Goal: Find contact information: Find contact information

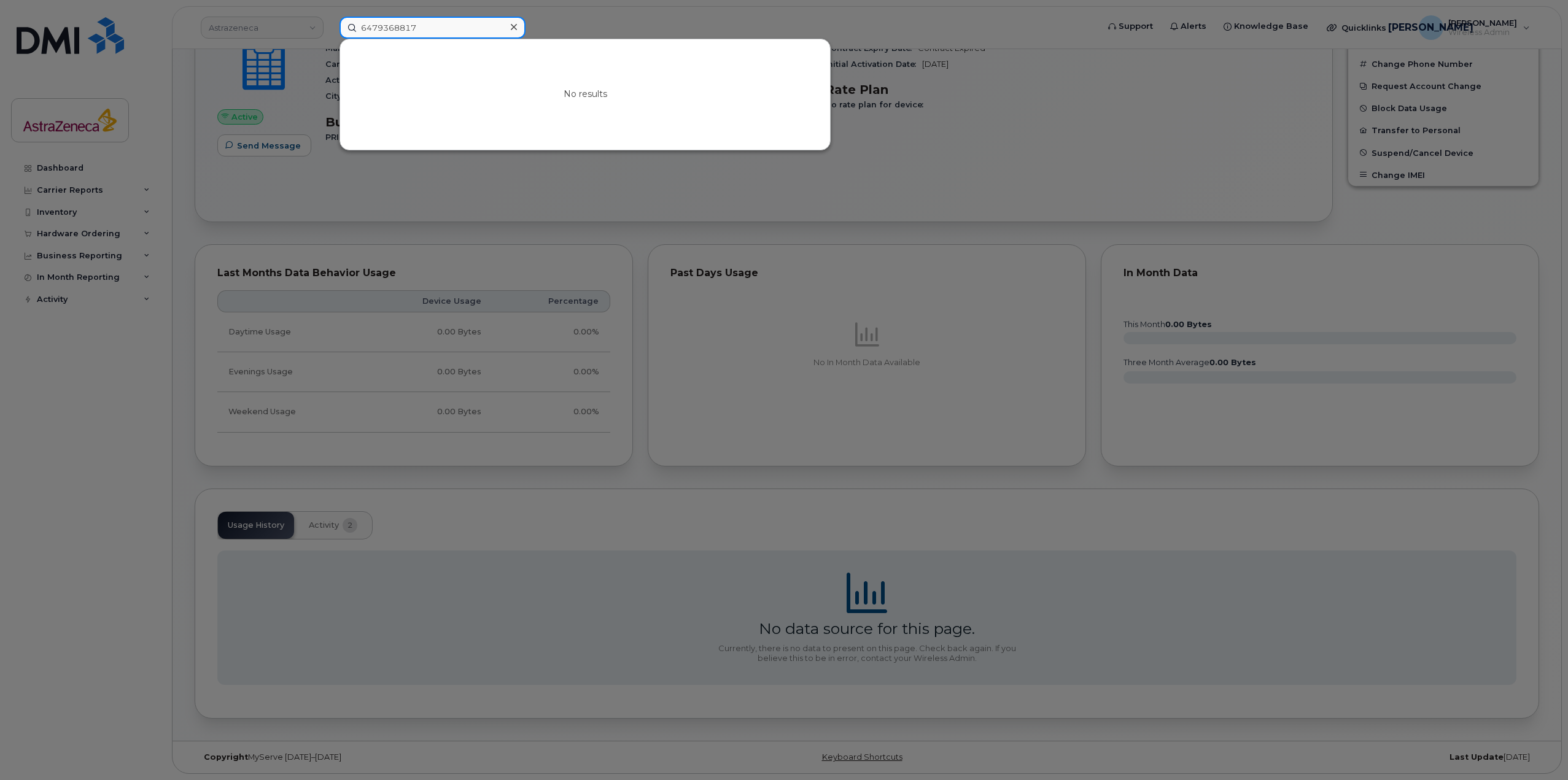
scroll to position [372, 0]
click at [402, 21] on input "6479368817" at bounding box center [432, 27] width 186 height 22
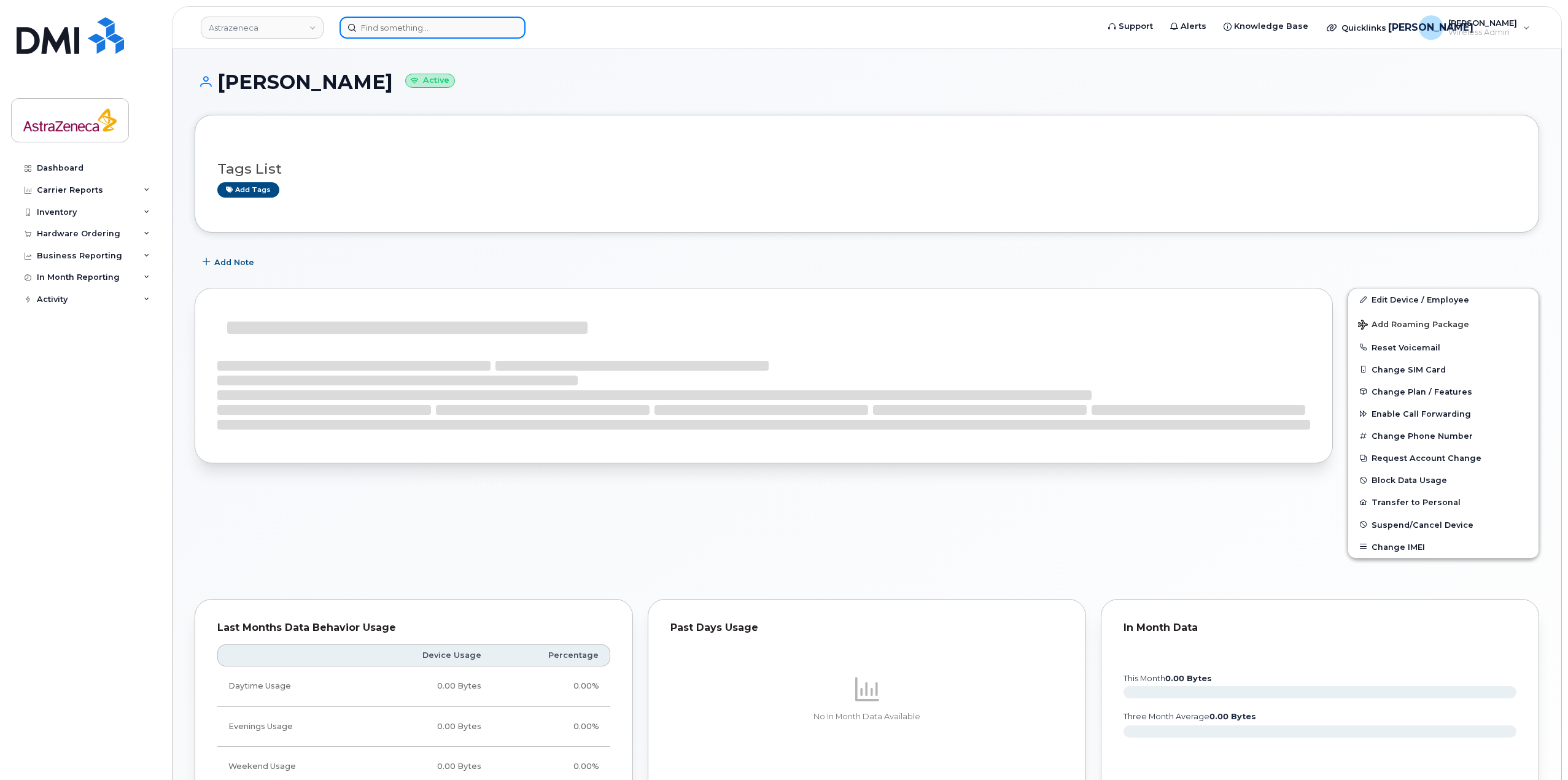
click at [383, 34] on input at bounding box center [432, 27] width 186 height 22
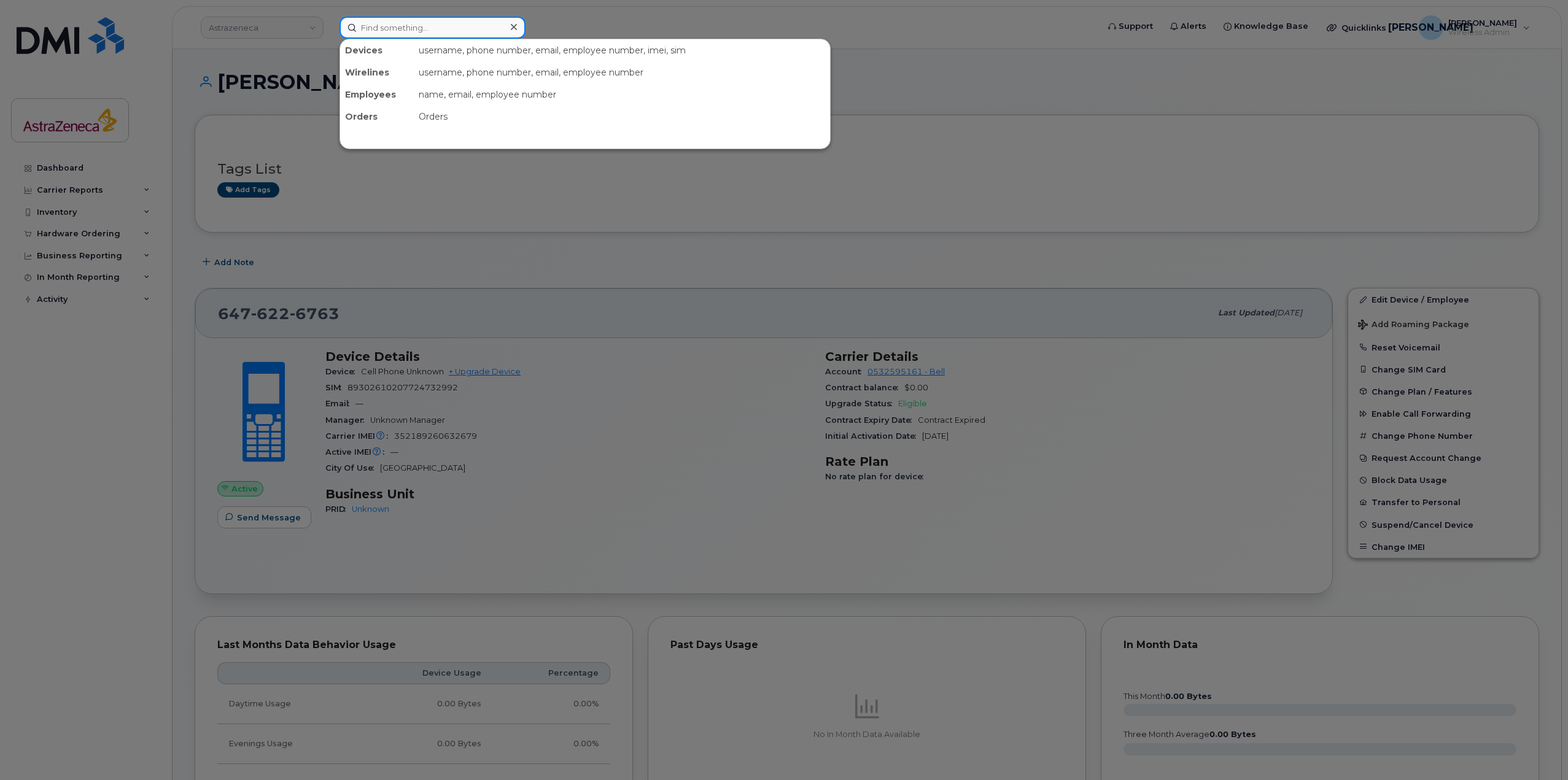
paste input "Anjolaoluwa"
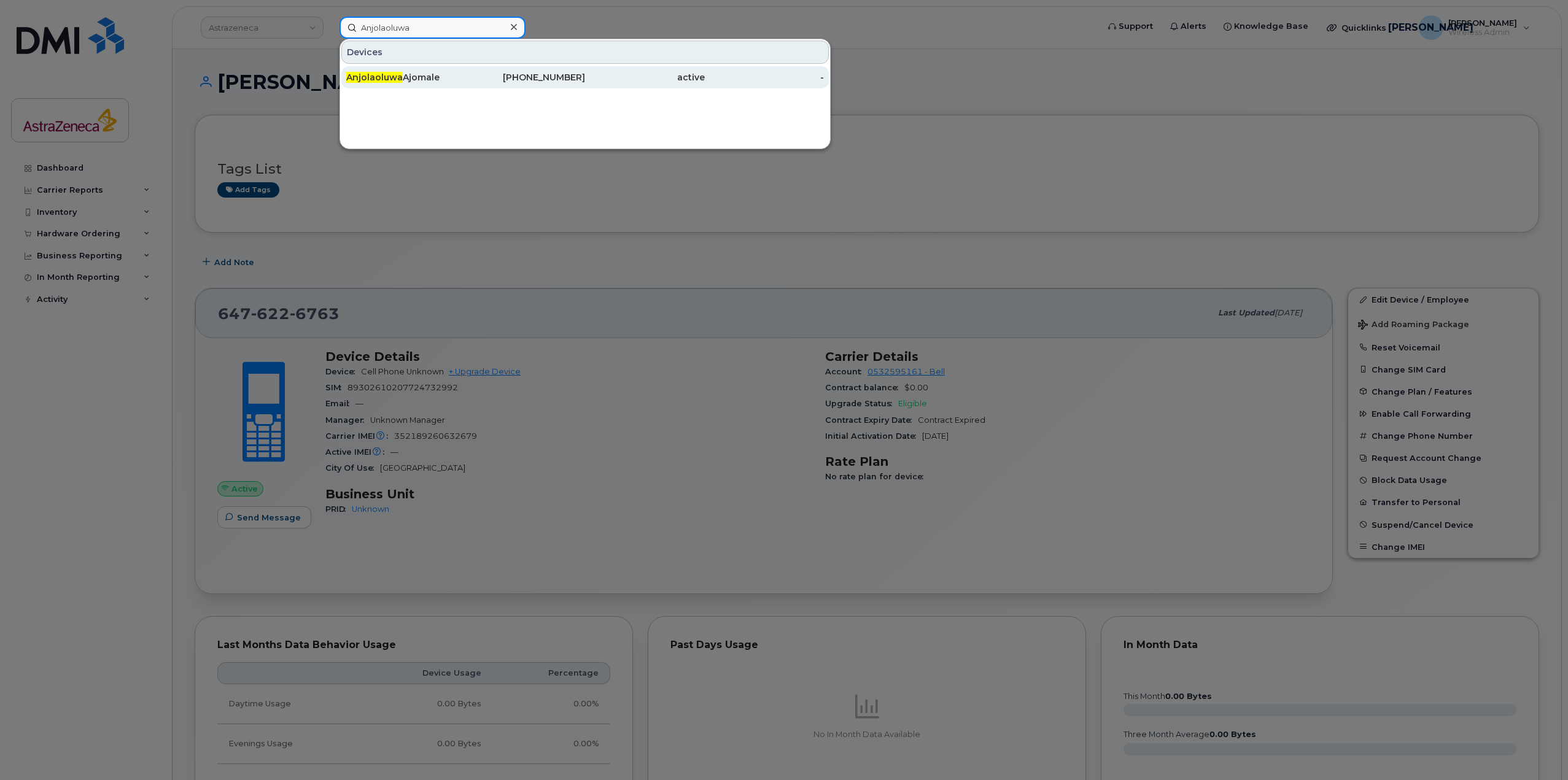
type input "Anjolaoluwa"
click at [396, 79] on span "Anjolaoluwa" at bounding box center [374, 77] width 56 height 11
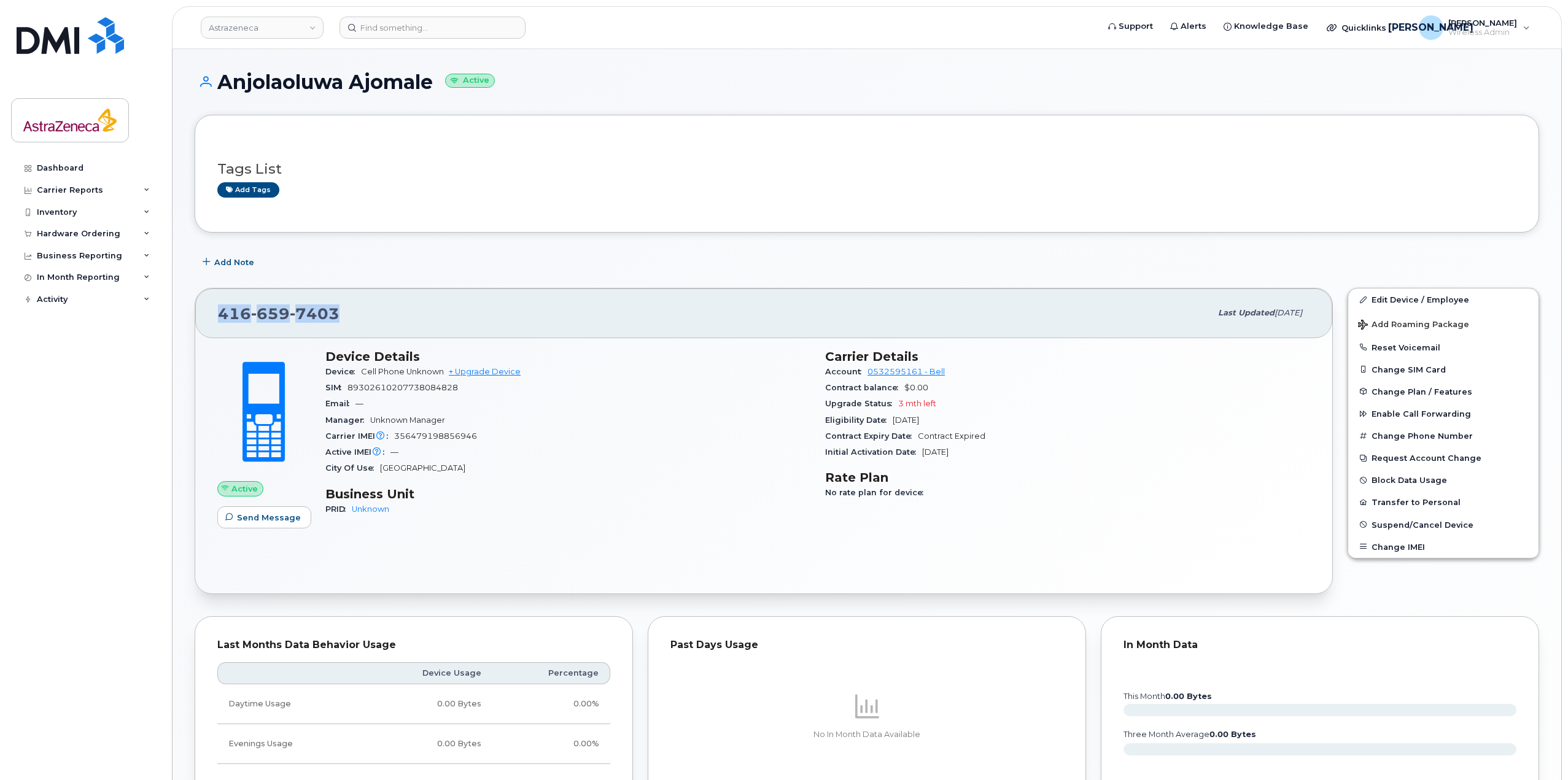
drag, startPoint x: 344, startPoint y: 312, endPoint x: 197, endPoint y: 311, distance: 147.0
click at [197, 311] on div "416 659 7403 Last updated Aug 15, 2025" at bounding box center [763, 313] width 1137 height 49
copy span "416 659 7403"
click at [443, 28] on input at bounding box center [432, 27] width 186 height 22
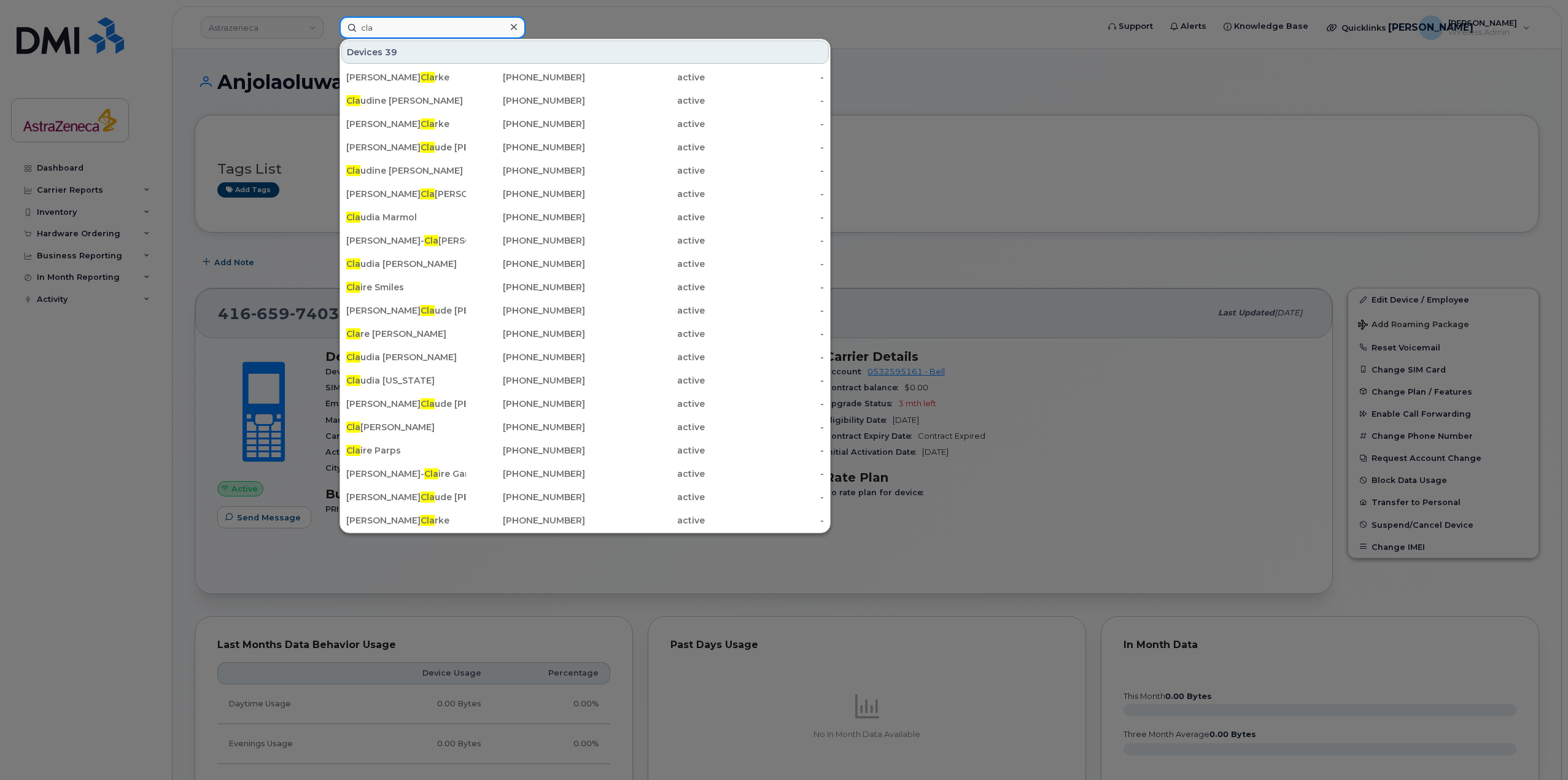
type input "cla"
click at [242, 17] on div at bounding box center [784, 390] width 1568 height 780
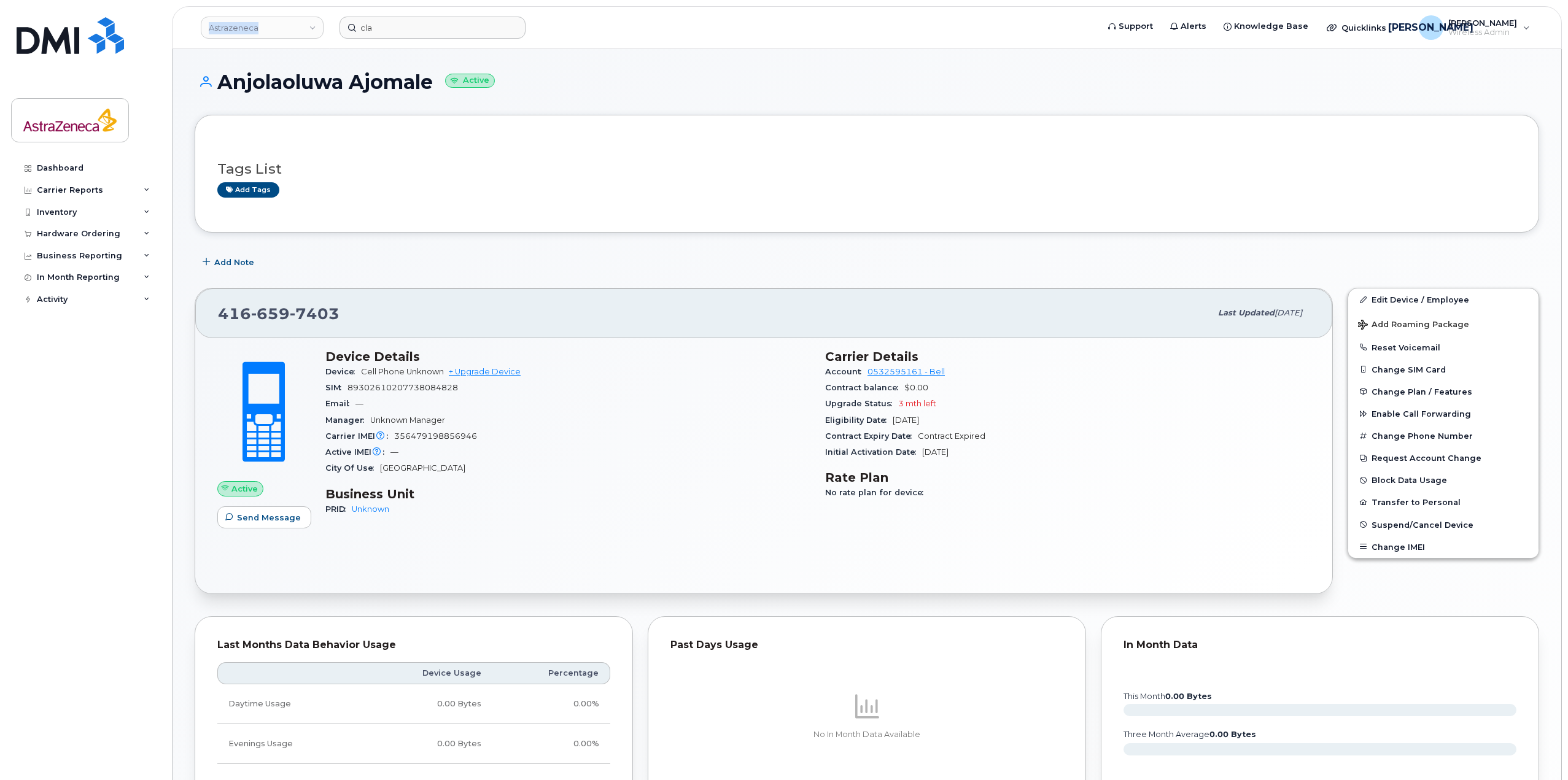
click at [242, 17] on link "Astrazeneca" at bounding box center [262, 27] width 123 height 22
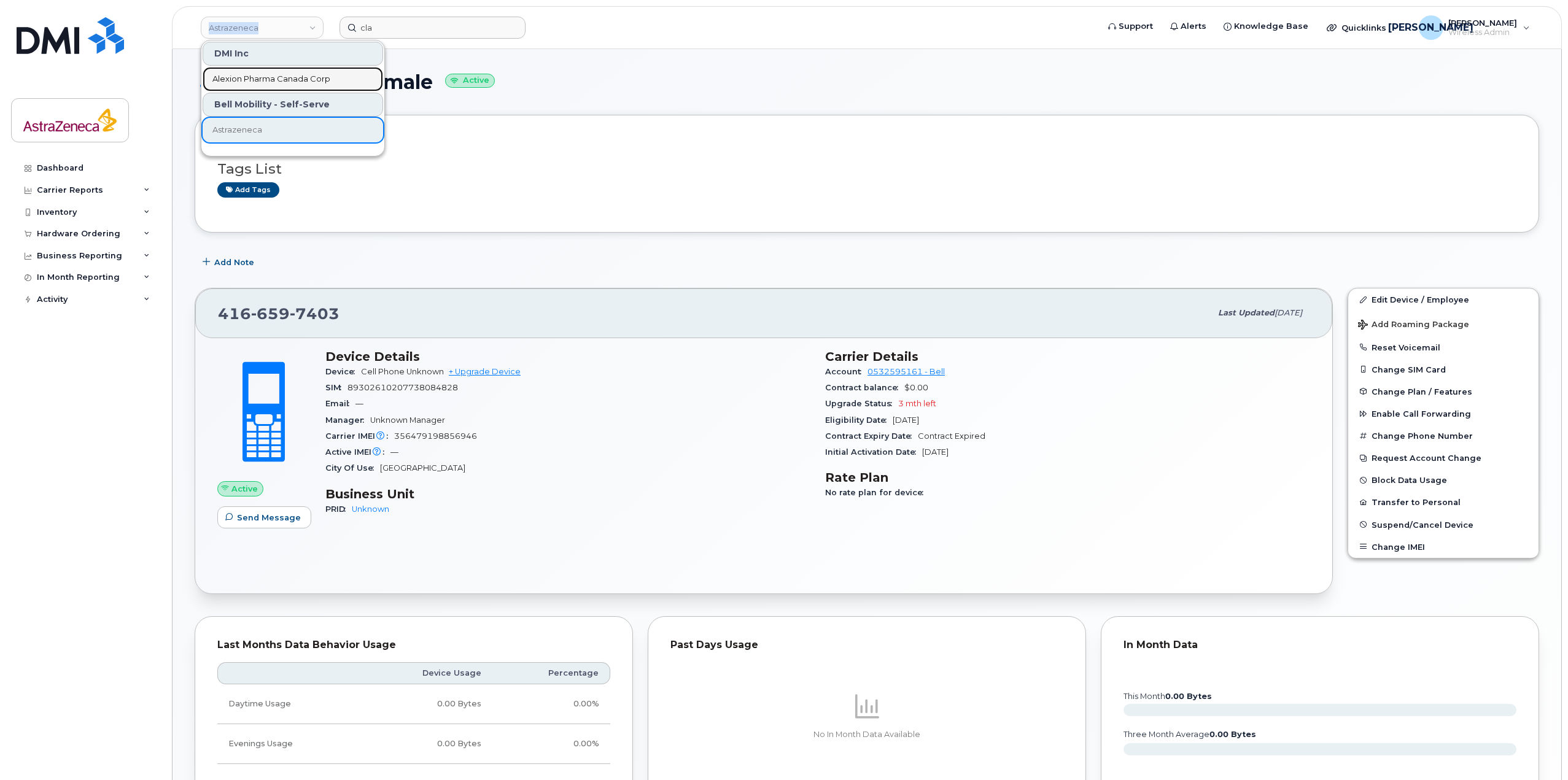
drag, startPoint x: 259, startPoint y: 75, endPoint x: 368, endPoint y: 39, distance: 114.8
click at [259, 75] on span "Alexion Pharma Canada Corp" at bounding box center [272, 79] width 118 height 12
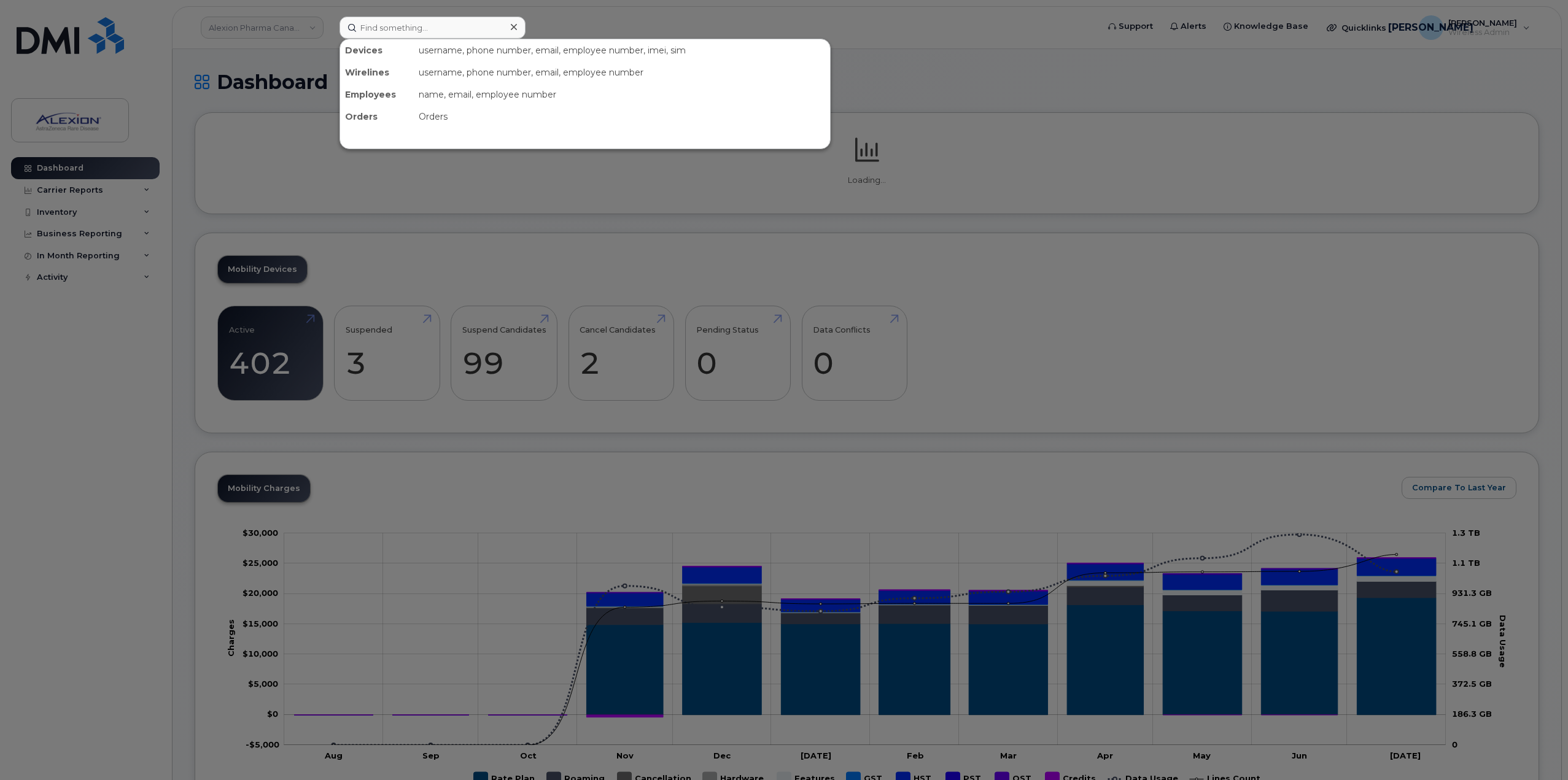
click at [384, 34] on input at bounding box center [432, 27] width 186 height 22
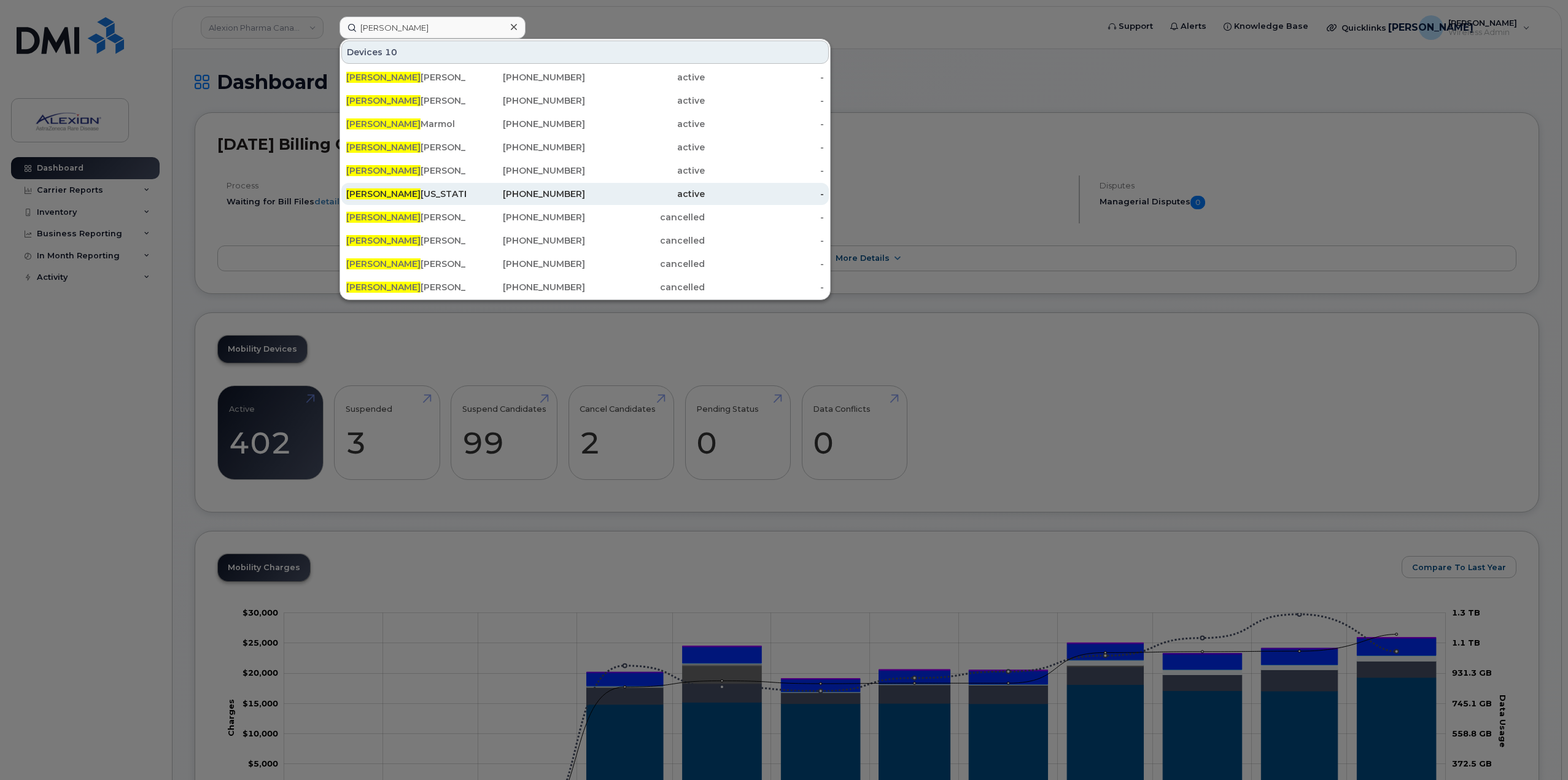
type input "claudia"
click at [433, 199] on div "Claudia Colorado" at bounding box center [406, 194] width 120 height 12
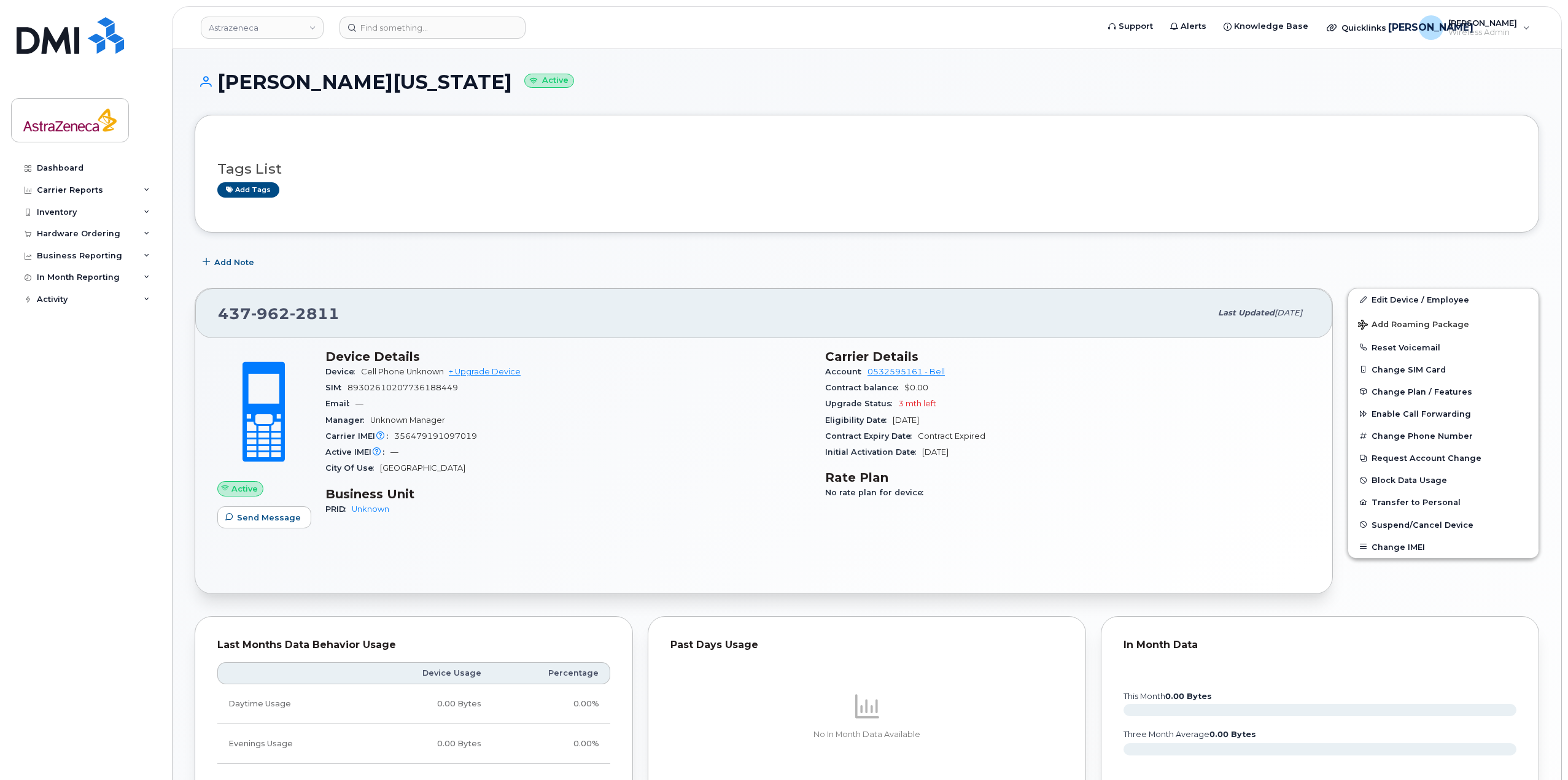
click at [302, 15] on div "Astrazeneca" at bounding box center [262, 27] width 135 height 25
click at [286, 21] on link "Astrazeneca" at bounding box center [262, 27] width 123 height 22
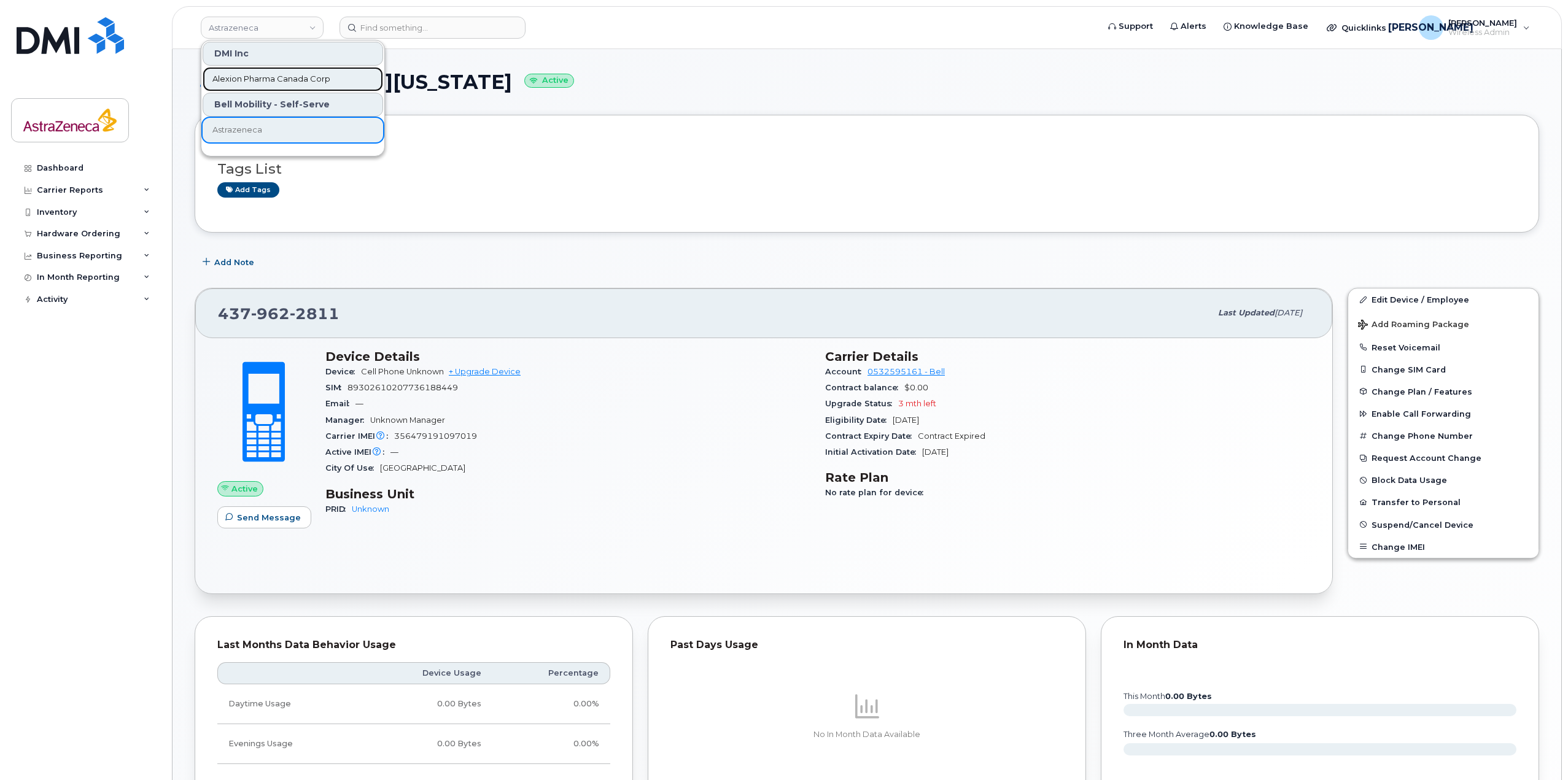
click at [281, 79] on span "Alexion Pharma Canada Corp" at bounding box center [272, 79] width 118 height 12
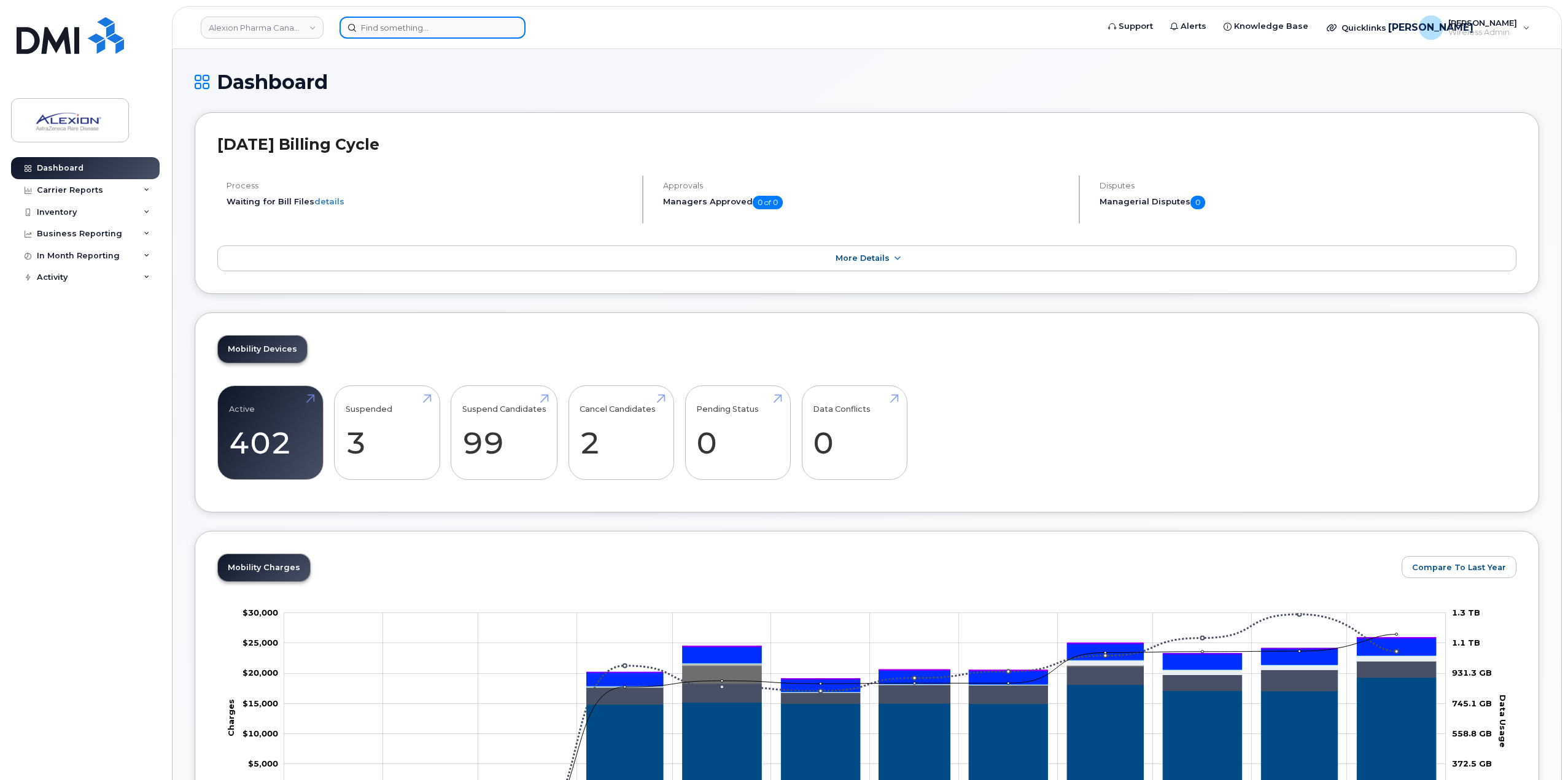
click at [415, 32] on input at bounding box center [432, 27] width 186 height 22
type input "a"
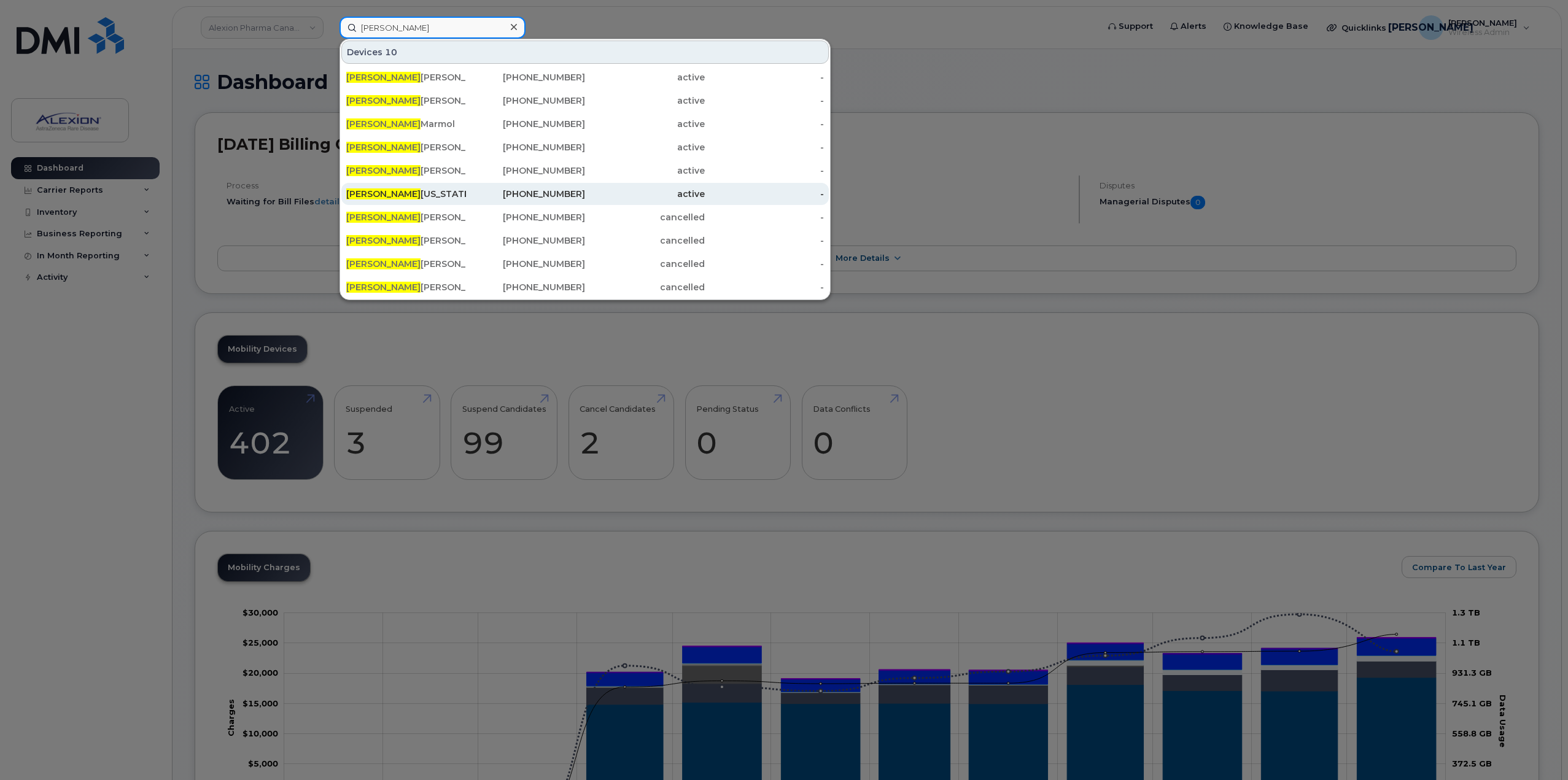
type input "claudia"
click at [445, 191] on div "Claudia Colorado" at bounding box center [406, 194] width 120 height 12
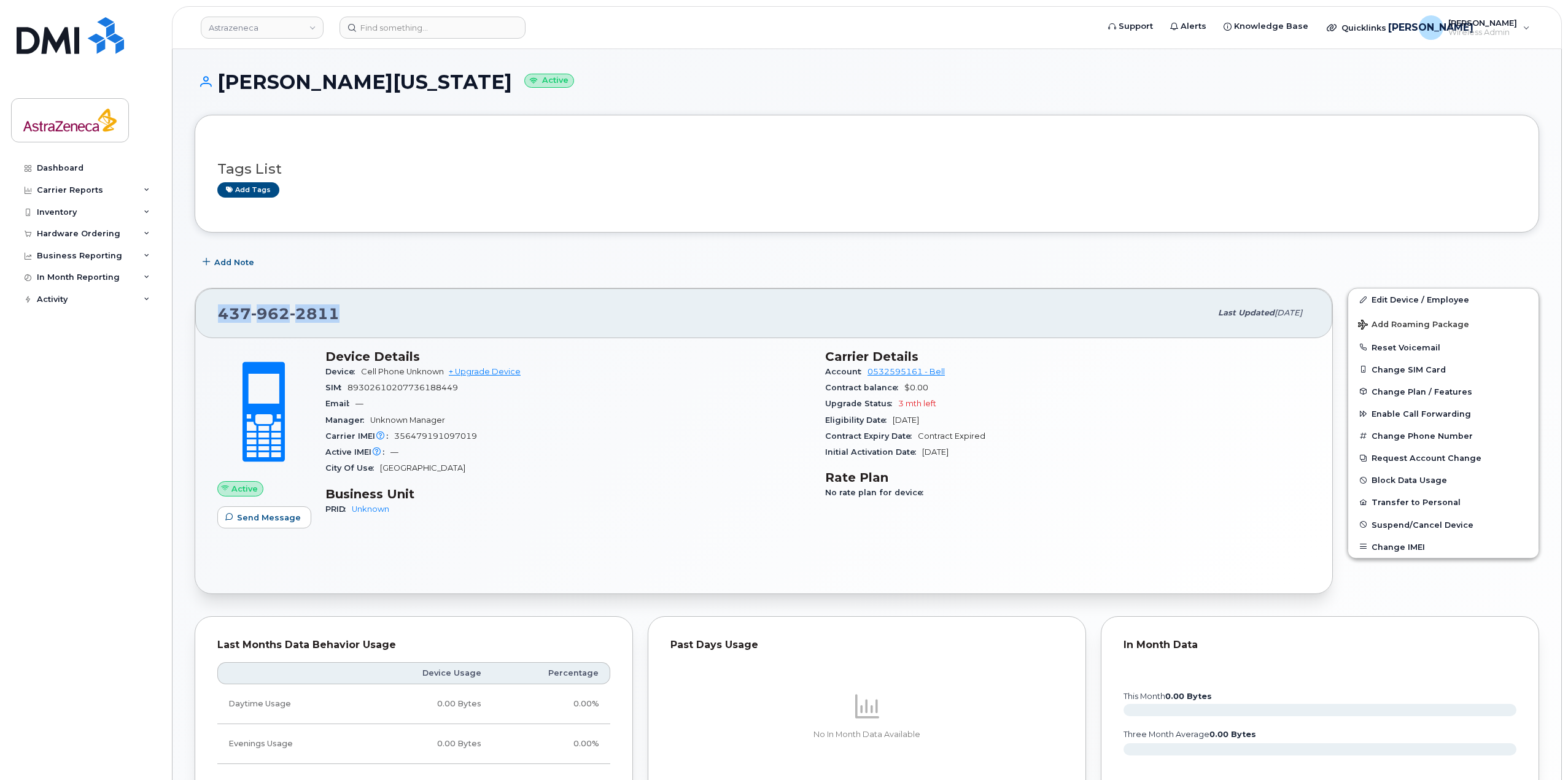
drag, startPoint x: 342, startPoint y: 306, endPoint x: 210, endPoint y: 304, distance: 132.0
click at [210, 304] on div "[PHONE_NUMBER] Last updated [DATE]" at bounding box center [763, 313] width 1137 height 49
copy span "[PHONE_NUMBER]"
click at [300, 21] on link "Astrazeneca" at bounding box center [262, 27] width 123 height 22
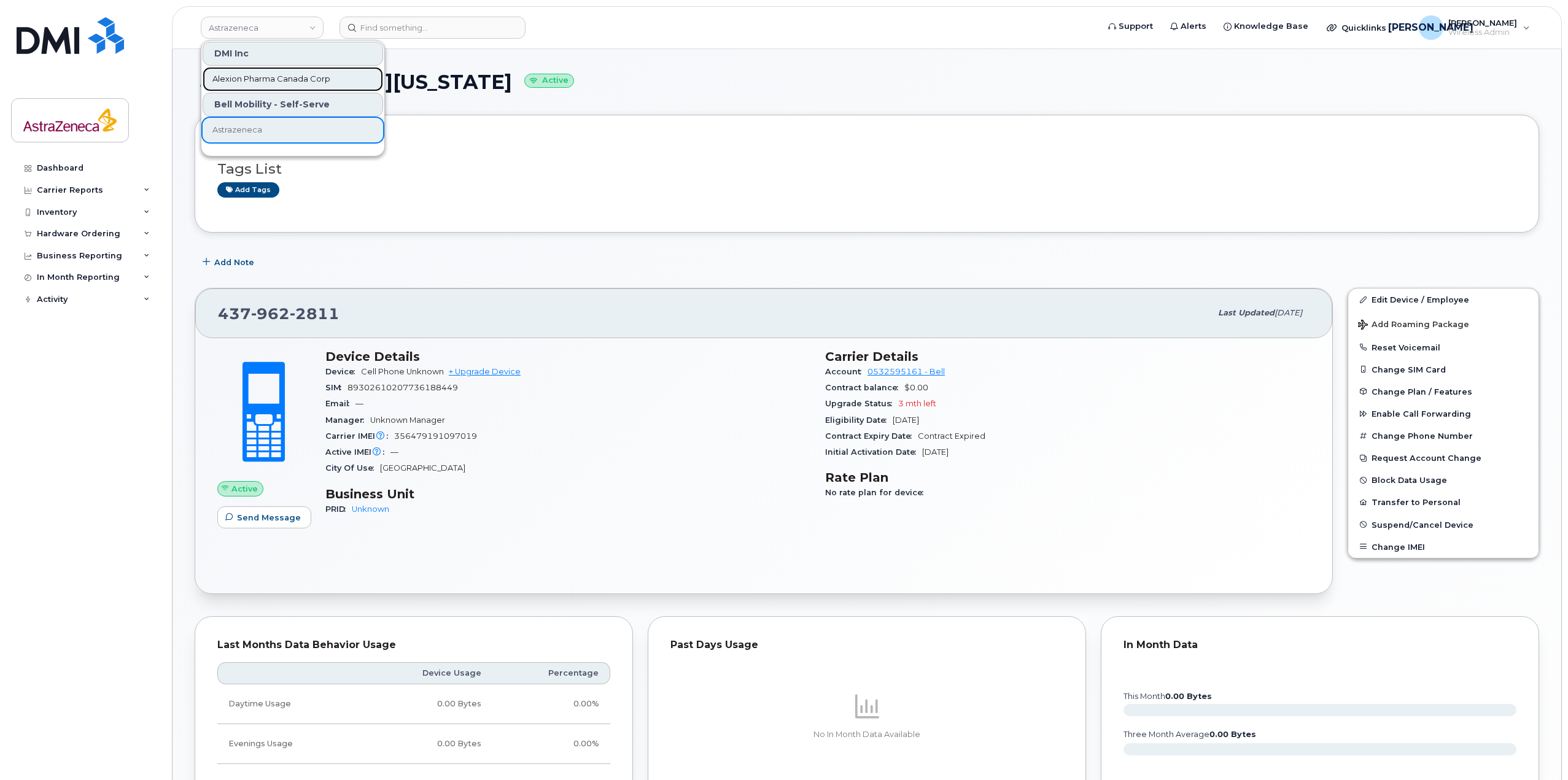
click at [247, 79] on span "Alexion Pharma Canada Corp" at bounding box center [272, 79] width 118 height 12
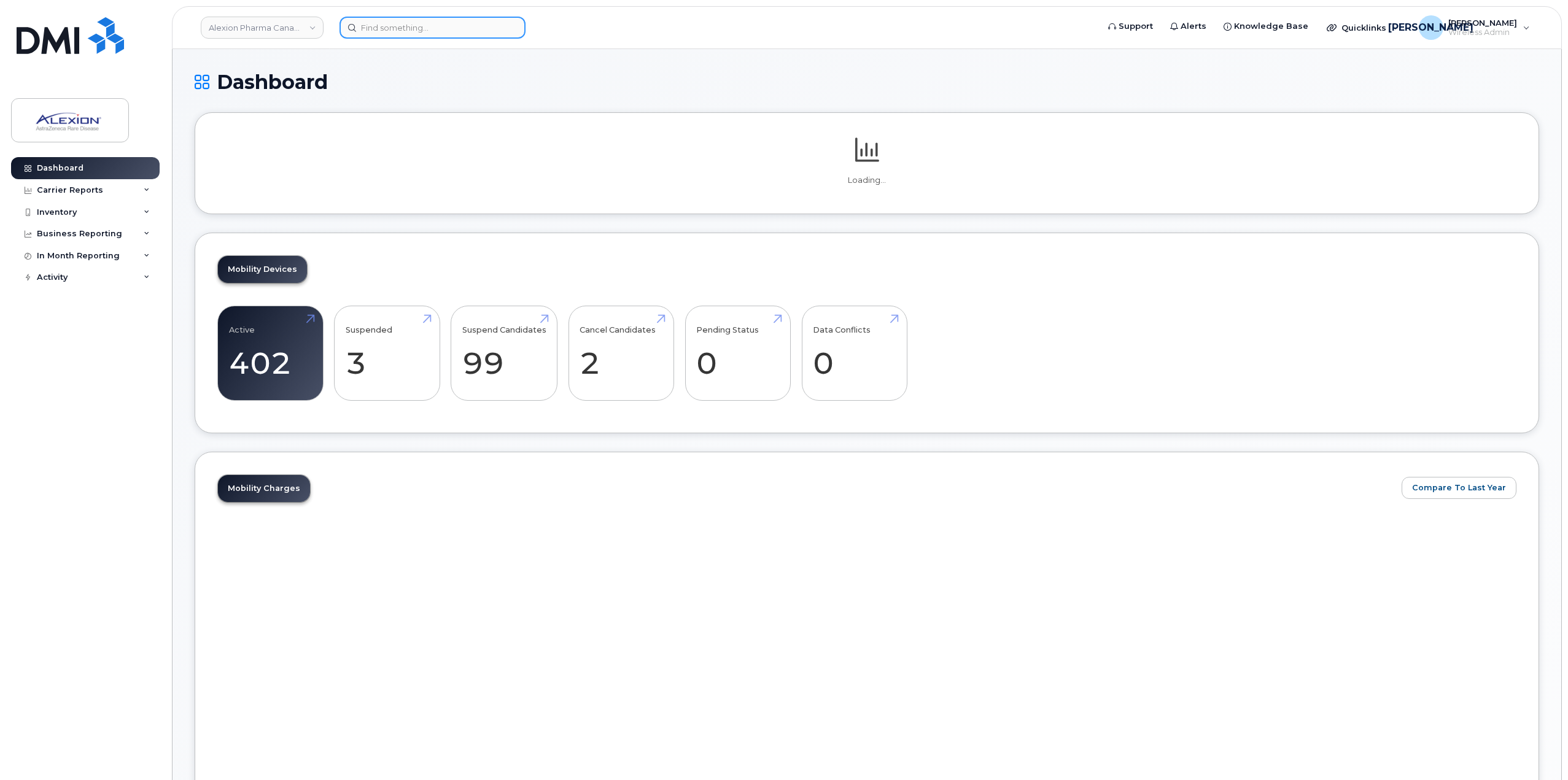
click at [381, 29] on input at bounding box center [432, 27] width 186 height 22
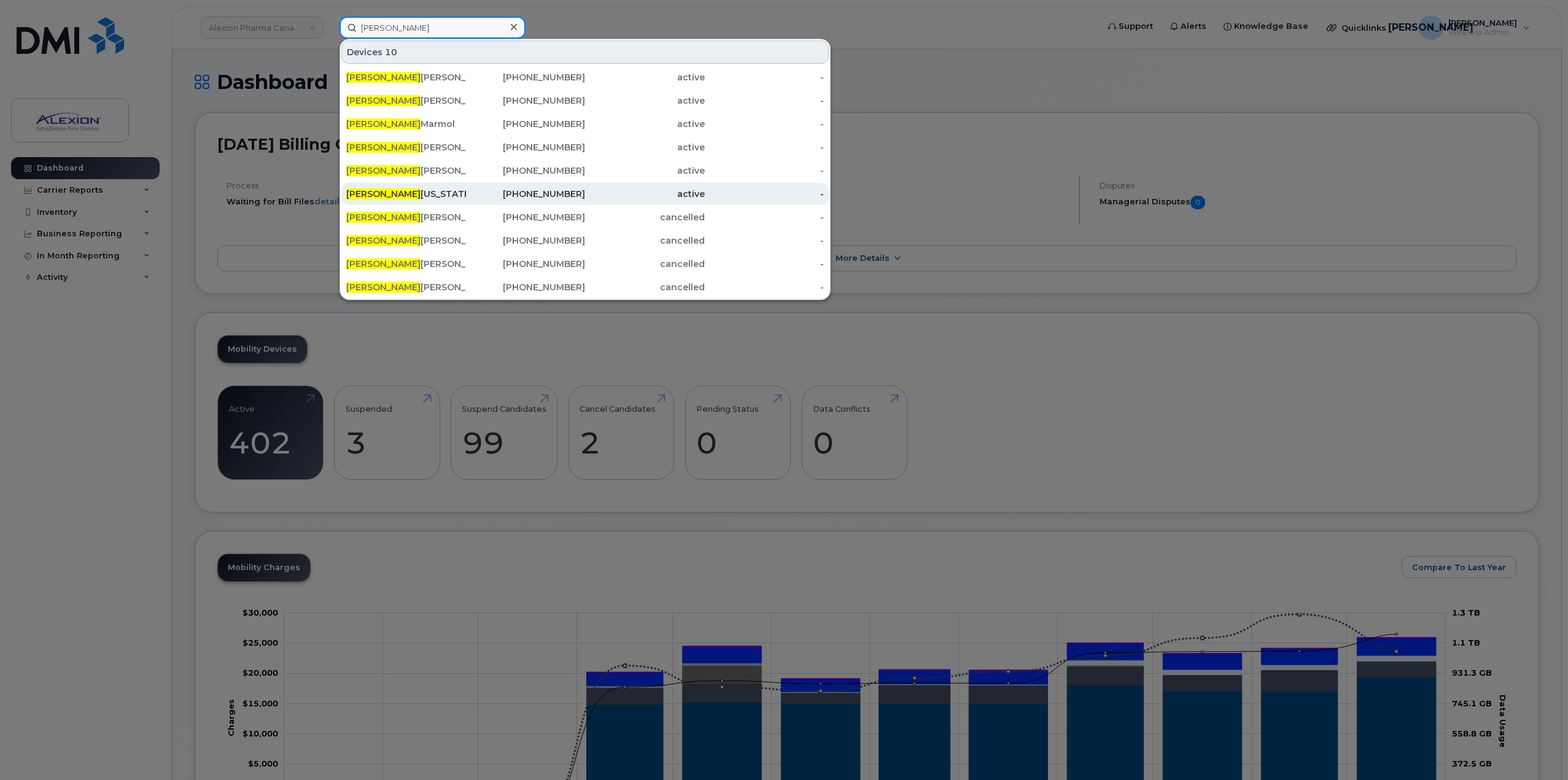
type input "[PERSON_NAME]"
click at [434, 191] on div "Claudia Colorado" at bounding box center [406, 194] width 120 height 12
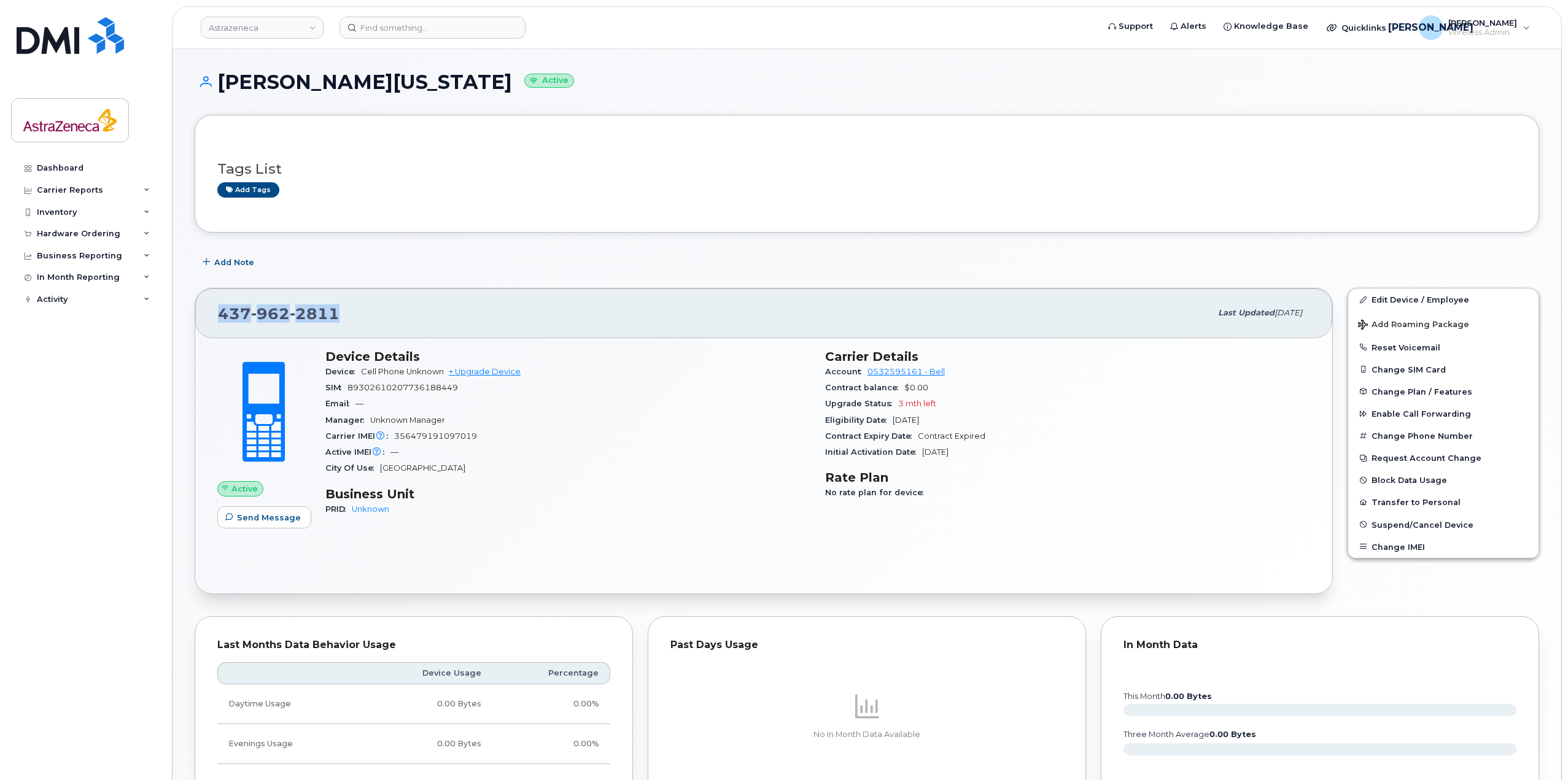
drag, startPoint x: 347, startPoint y: 316, endPoint x: 199, endPoint y: 312, distance: 148.1
click at [199, 312] on div "[PHONE_NUMBER] Last updated [DATE]" at bounding box center [763, 313] width 1137 height 49
copy span "[PHONE_NUMBER]"
click at [356, 82] on h1 "[PERSON_NAME] [US_STATE] Active" at bounding box center [867, 82] width 1345 height 21
click at [356, 82] on h1 "Claudia Colorado Active" at bounding box center [867, 82] width 1345 height 21
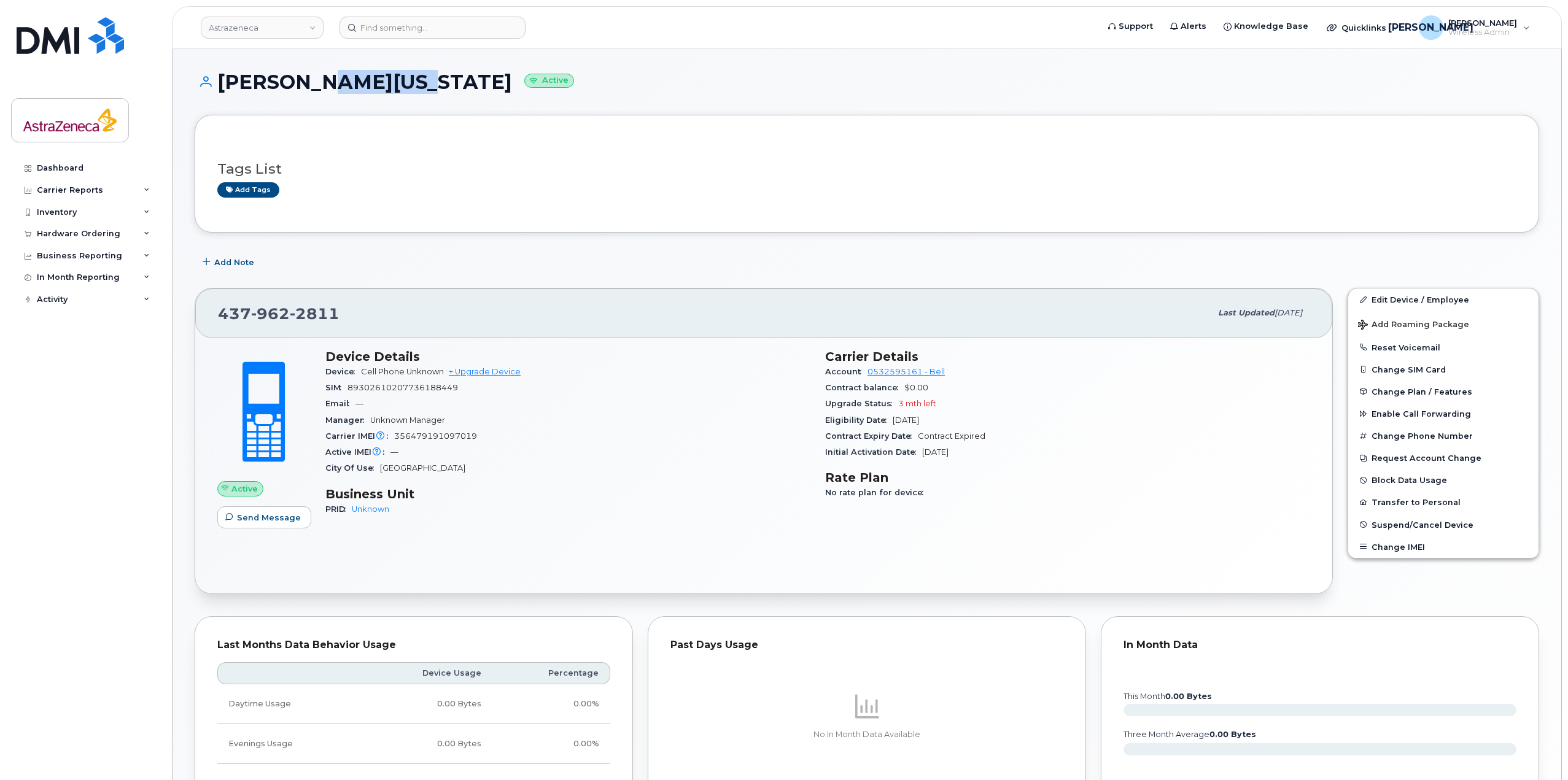
copy h1 "Colorado"
click at [272, 26] on link "Astrazeneca" at bounding box center [262, 27] width 123 height 22
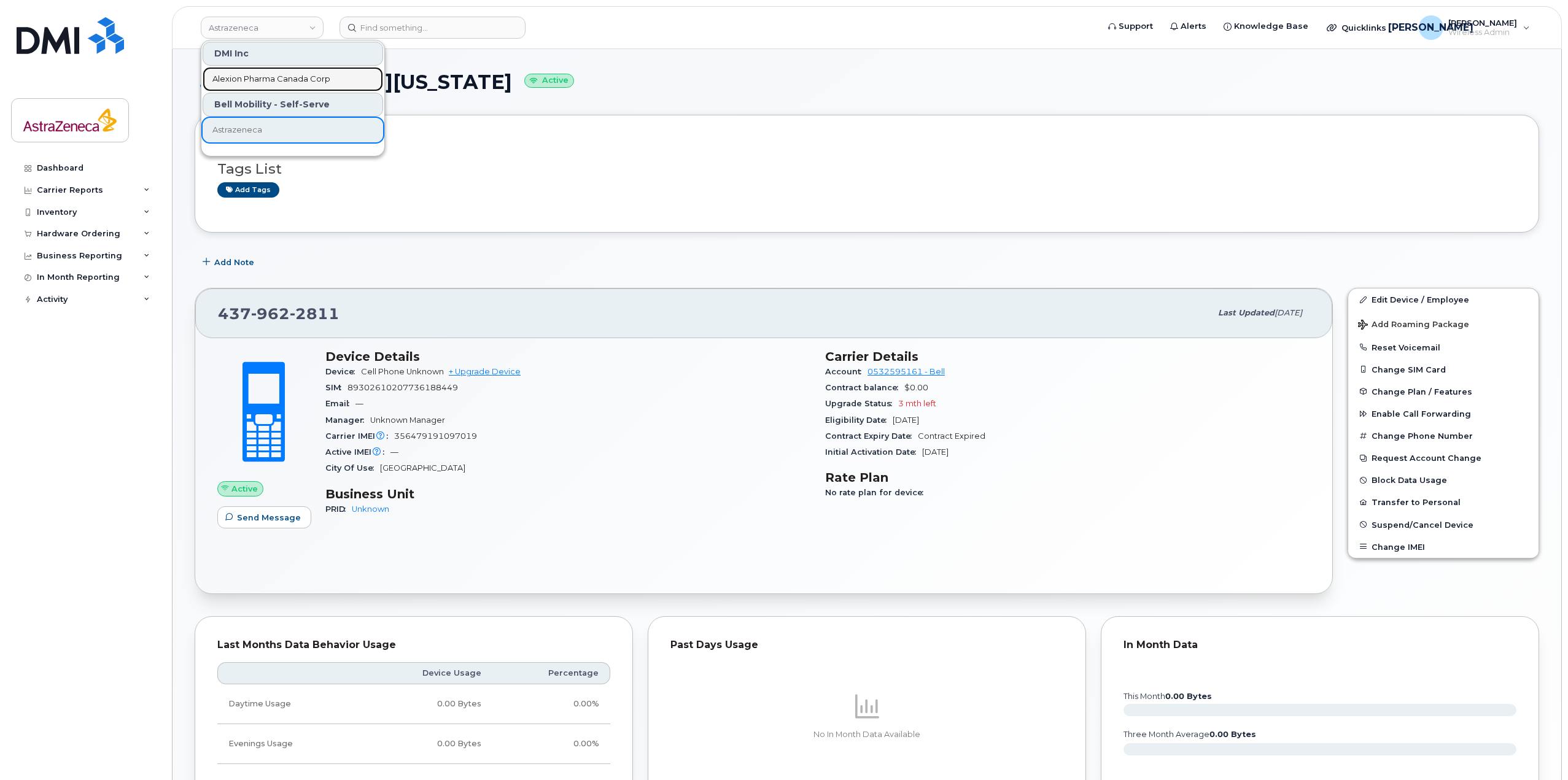
drag, startPoint x: 261, startPoint y: 82, endPoint x: 372, endPoint y: 112, distance: 115.0
click at [261, 82] on span "Alexion Pharma Canada Corp" at bounding box center [272, 79] width 118 height 12
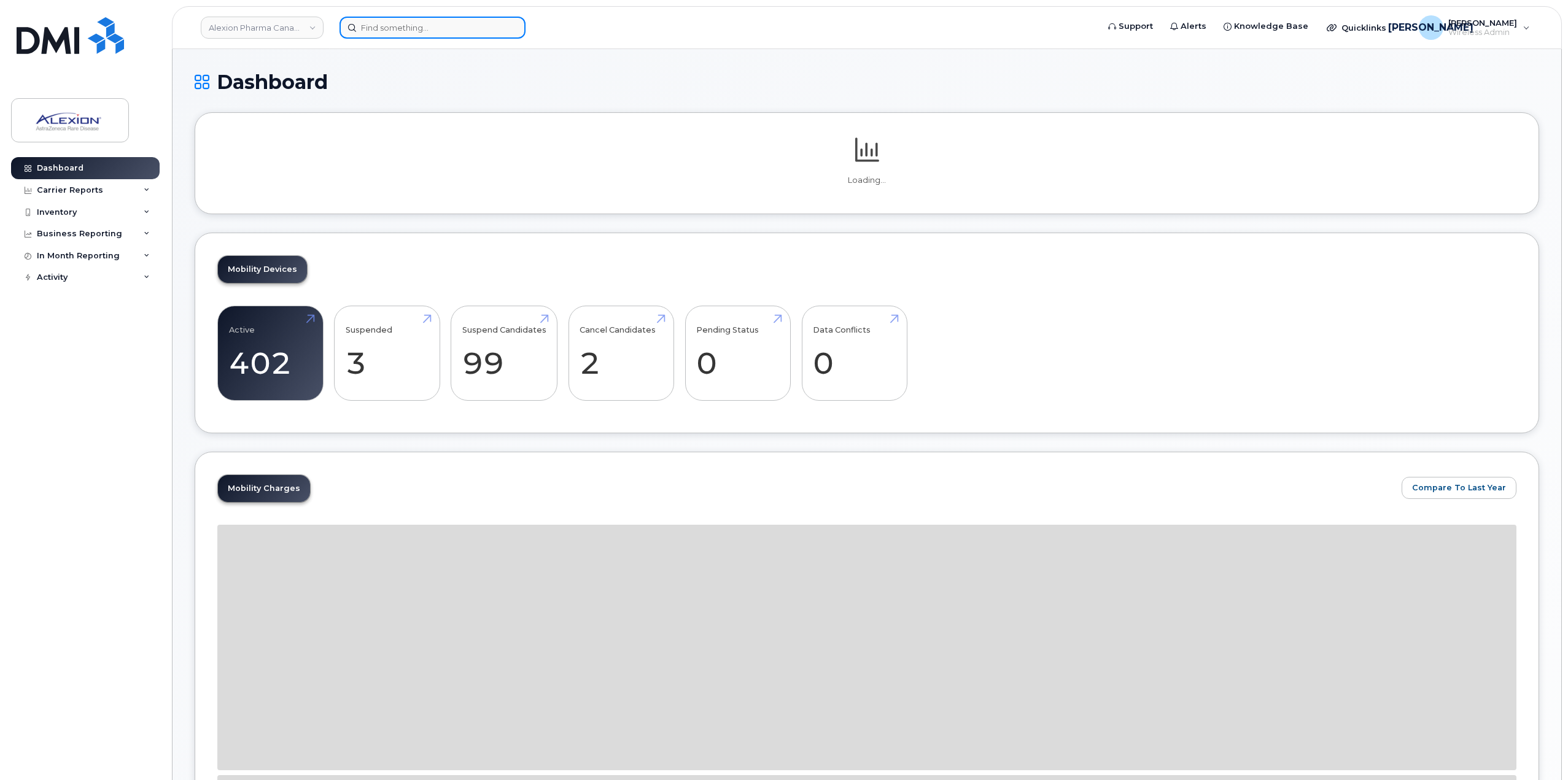
click at [393, 19] on input at bounding box center [432, 27] width 186 height 22
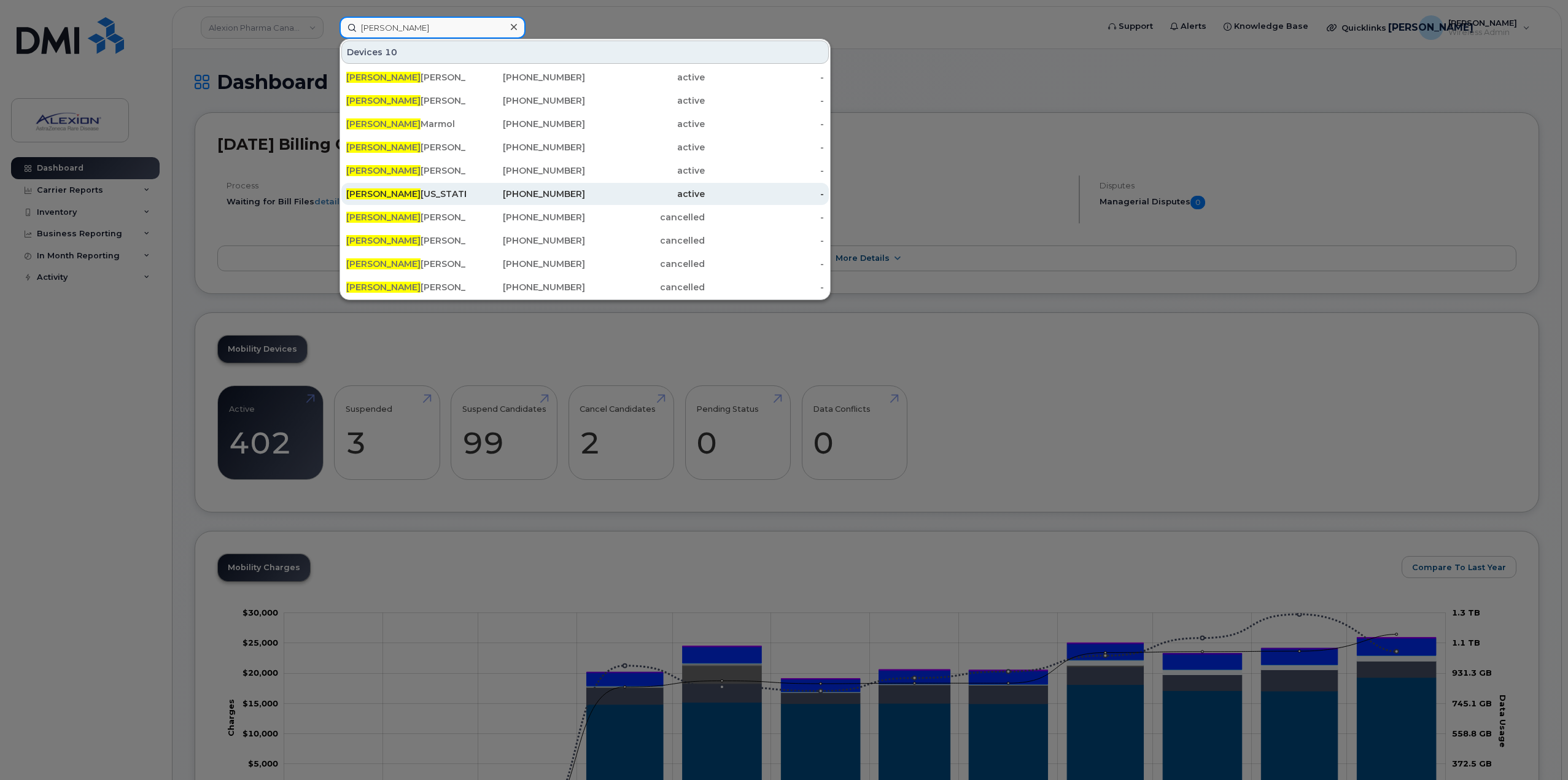
type input "claudia"
click at [470, 201] on div "437-962-2811" at bounding box center [526, 193] width 120 height 22
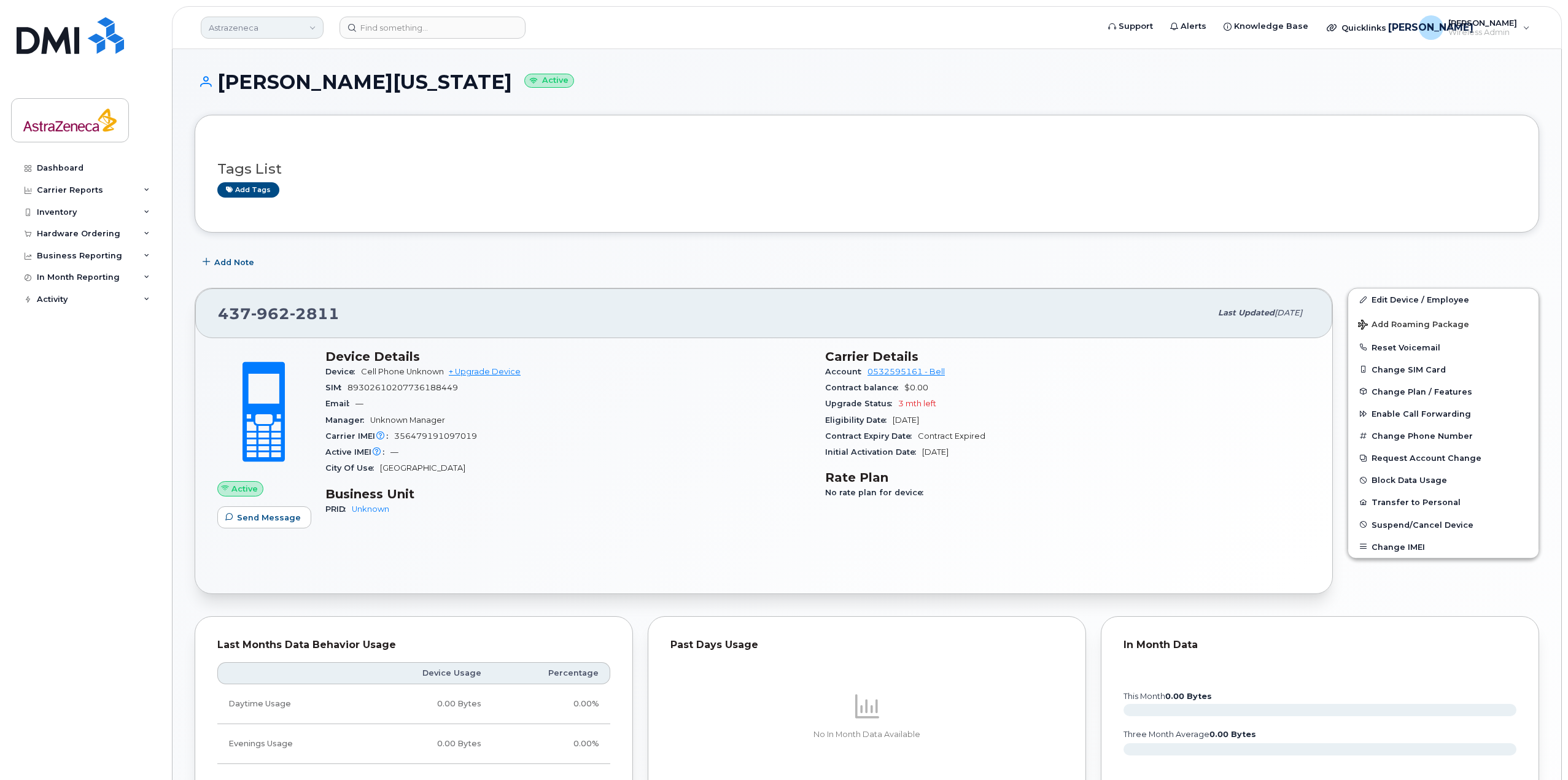
click at [296, 27] on link "Astrazeneca" at bounding box center [262, 27] width 123 height 22
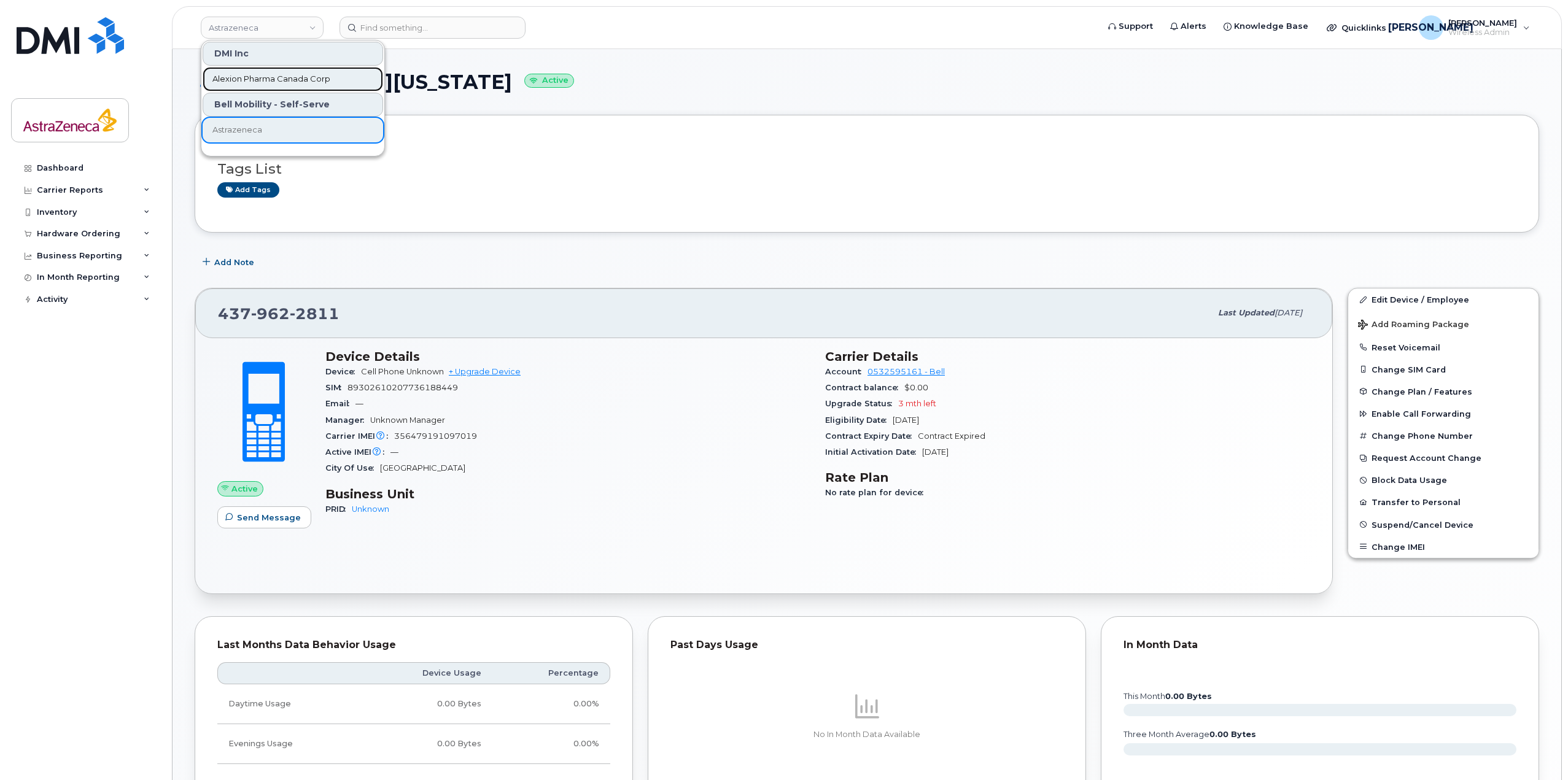
click at [277, 88] on link "Alexion Pharma Canada Corp" at bounding box center [293, 79] width 181 height 25
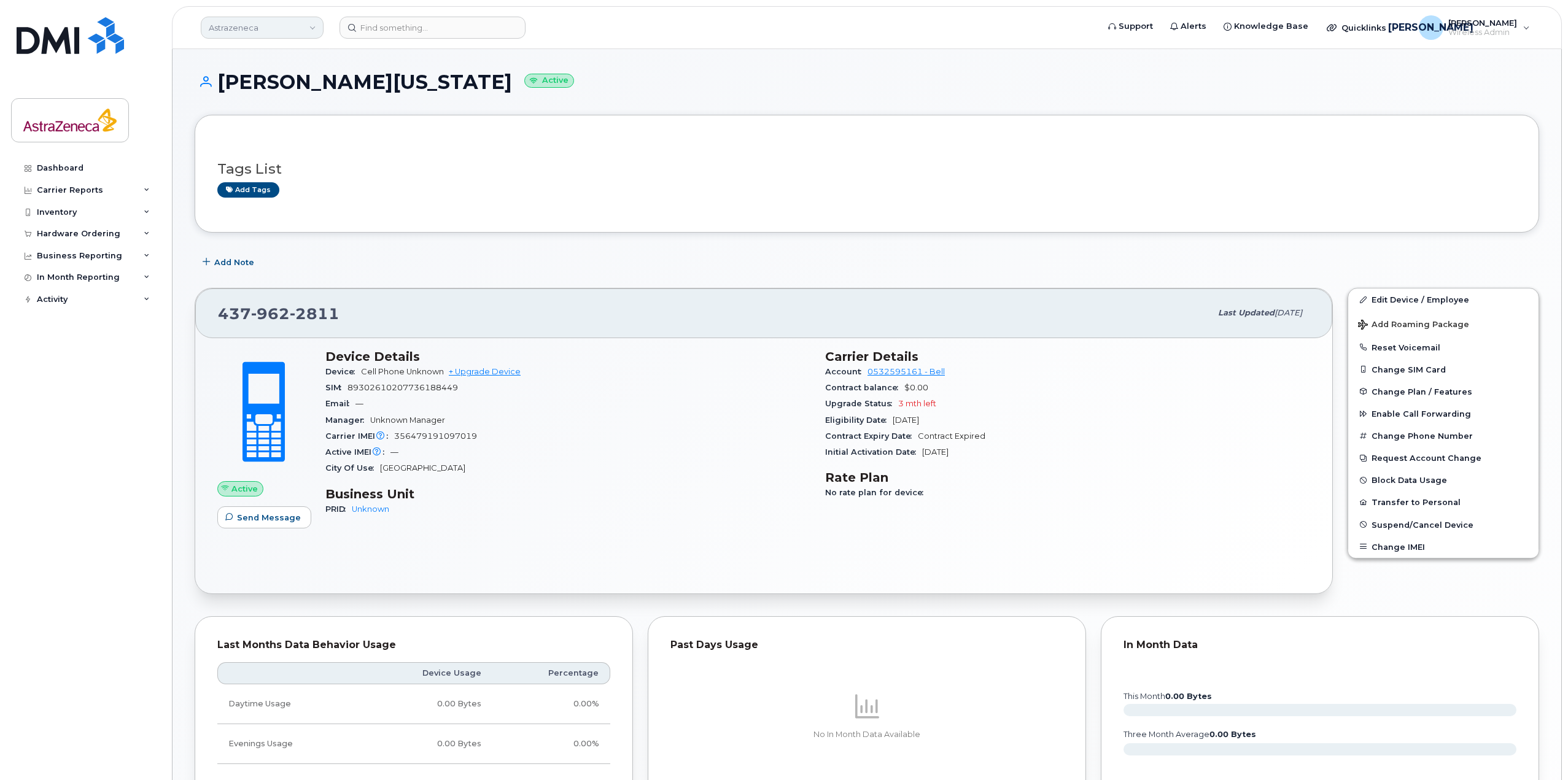
click at [277, 32] on link "Astrazeneca" at bounding box center [262, 27] width 123 height 22
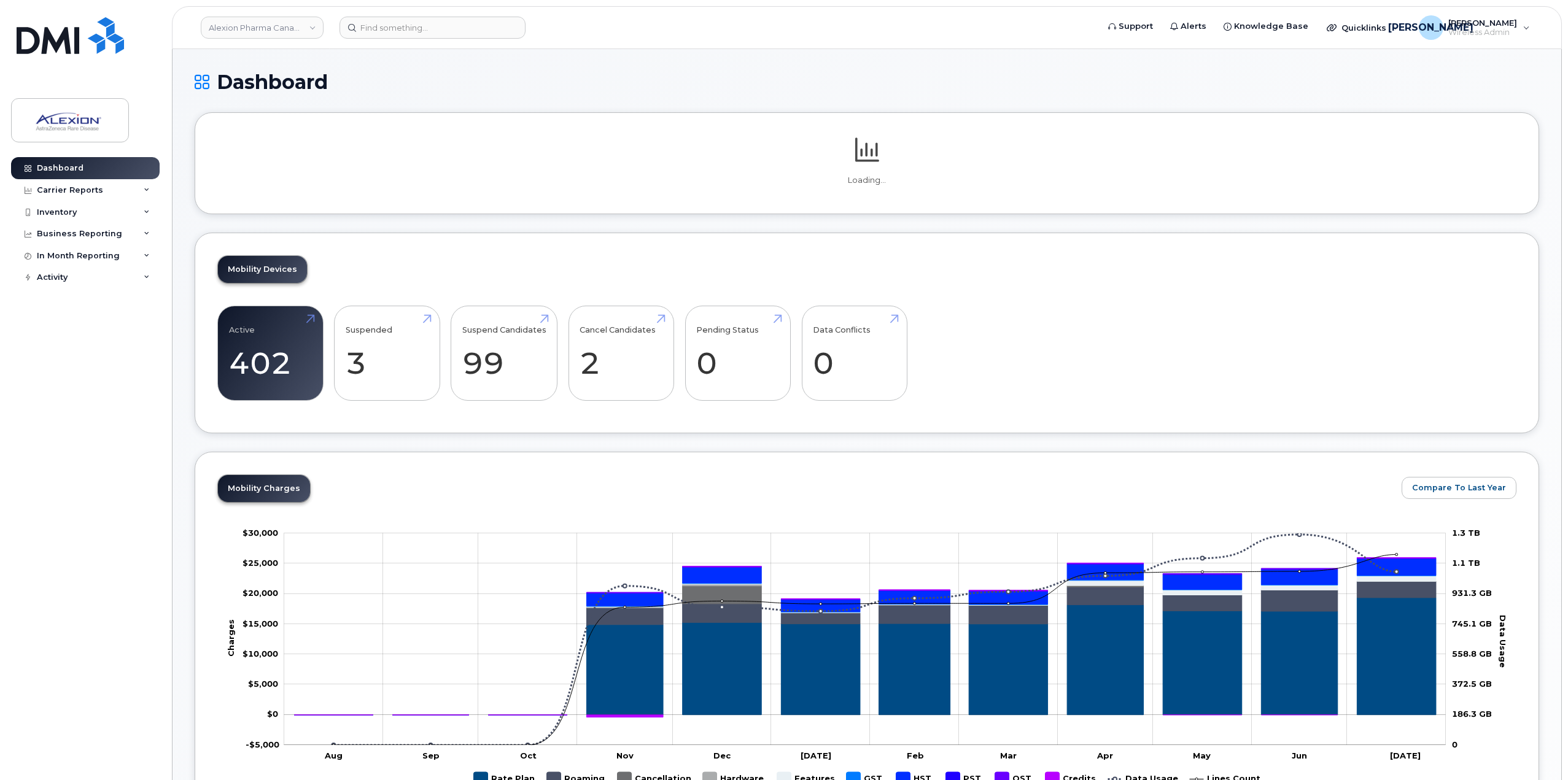
click at [280, 21] on link "Alexion Pharma Canada Corp" at bounding box center [262, 27] width 123 height 22
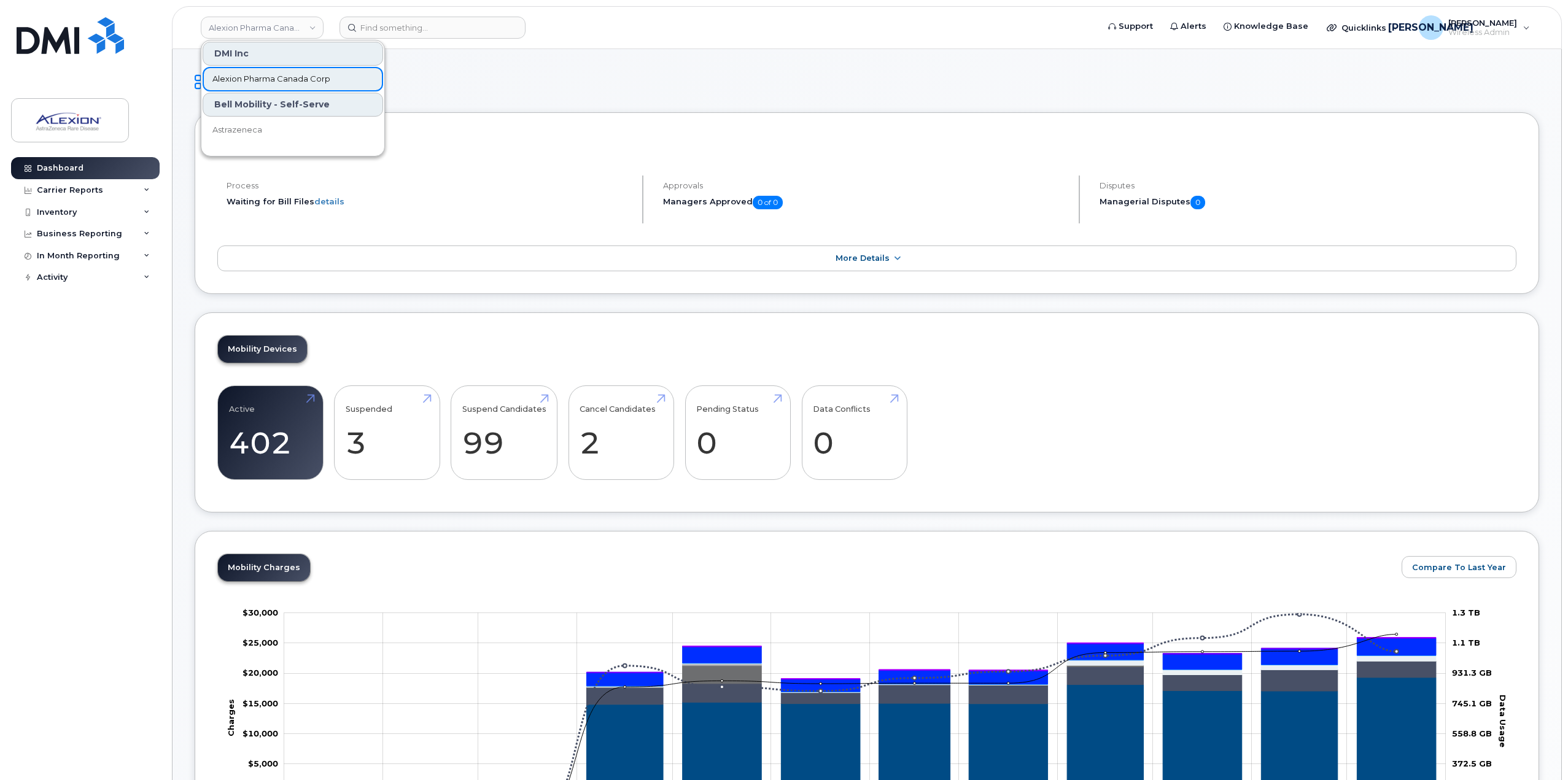
click at [262, 81] on span "Alexion Pharma Canada Corp" at bounding box center [272, 79] width 118 height 12
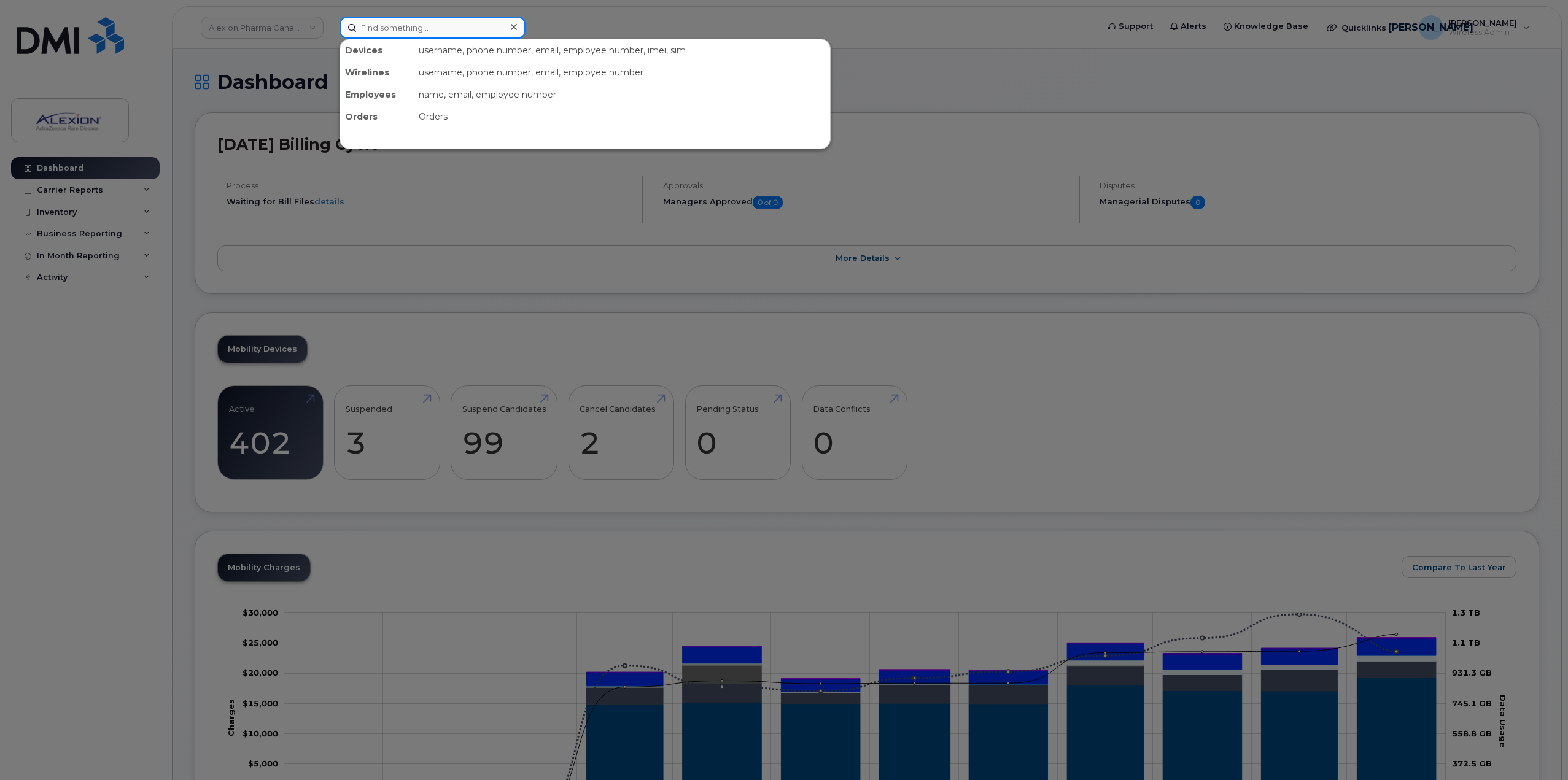
click at [437, 30] on input at bounding box center [432, 27] width 186 height 22
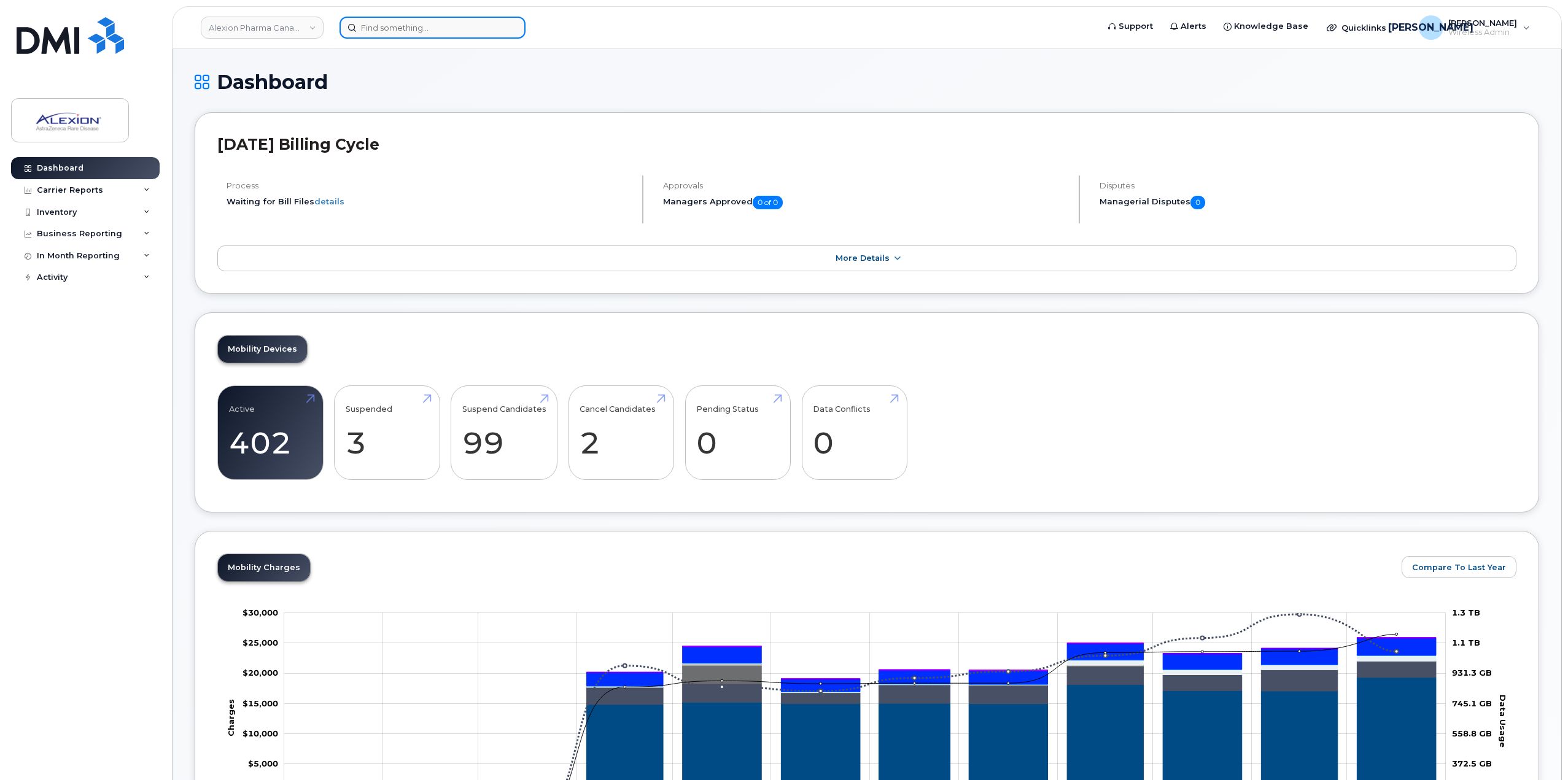
click at [409, 29] on input at bounding box center [432, 27] width 186 height 22
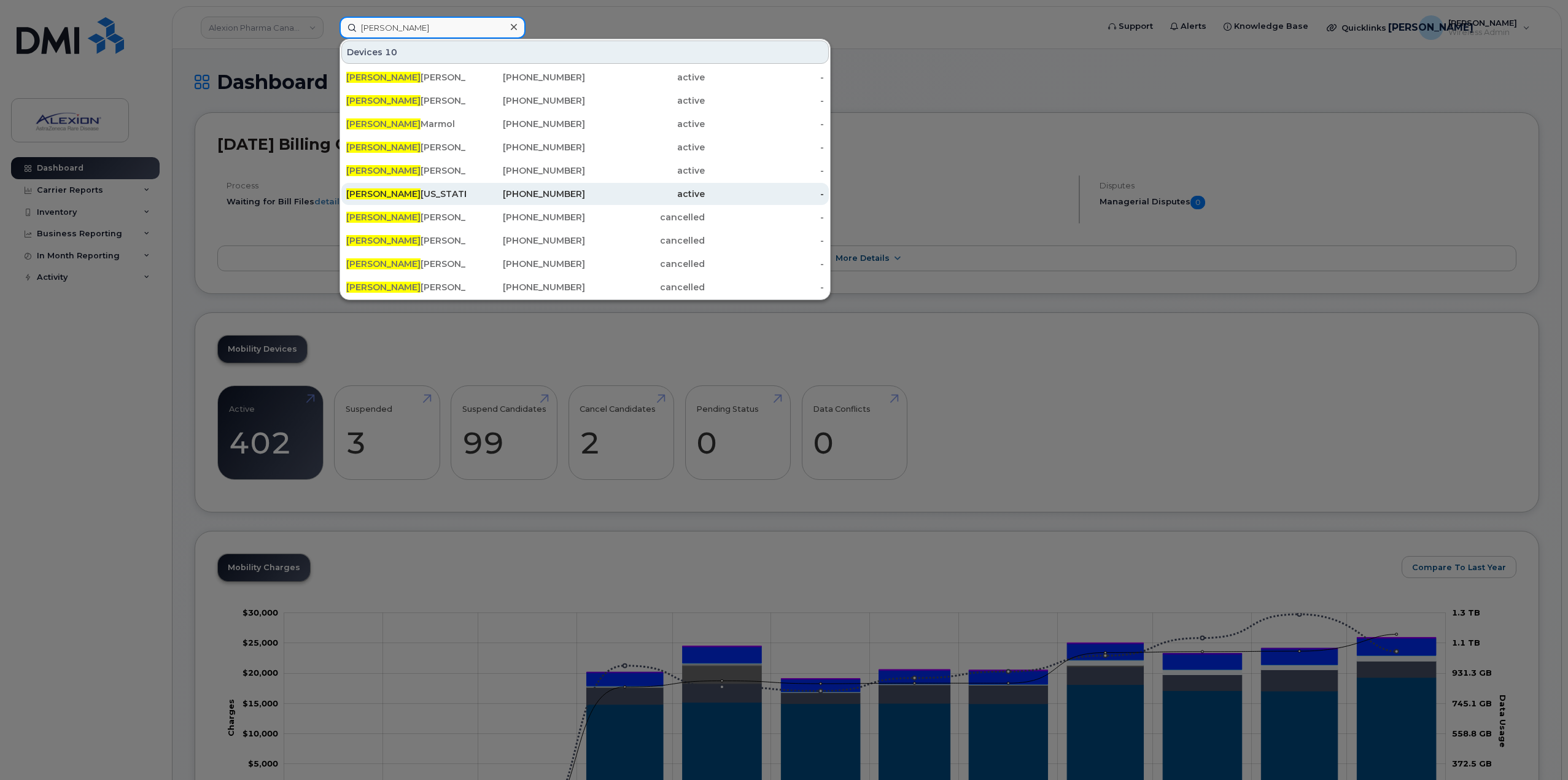
type input "Claudia"
click at [427, 198] on div "Claudia Colorado" at bounding box center [406, 194] width 120 height 12
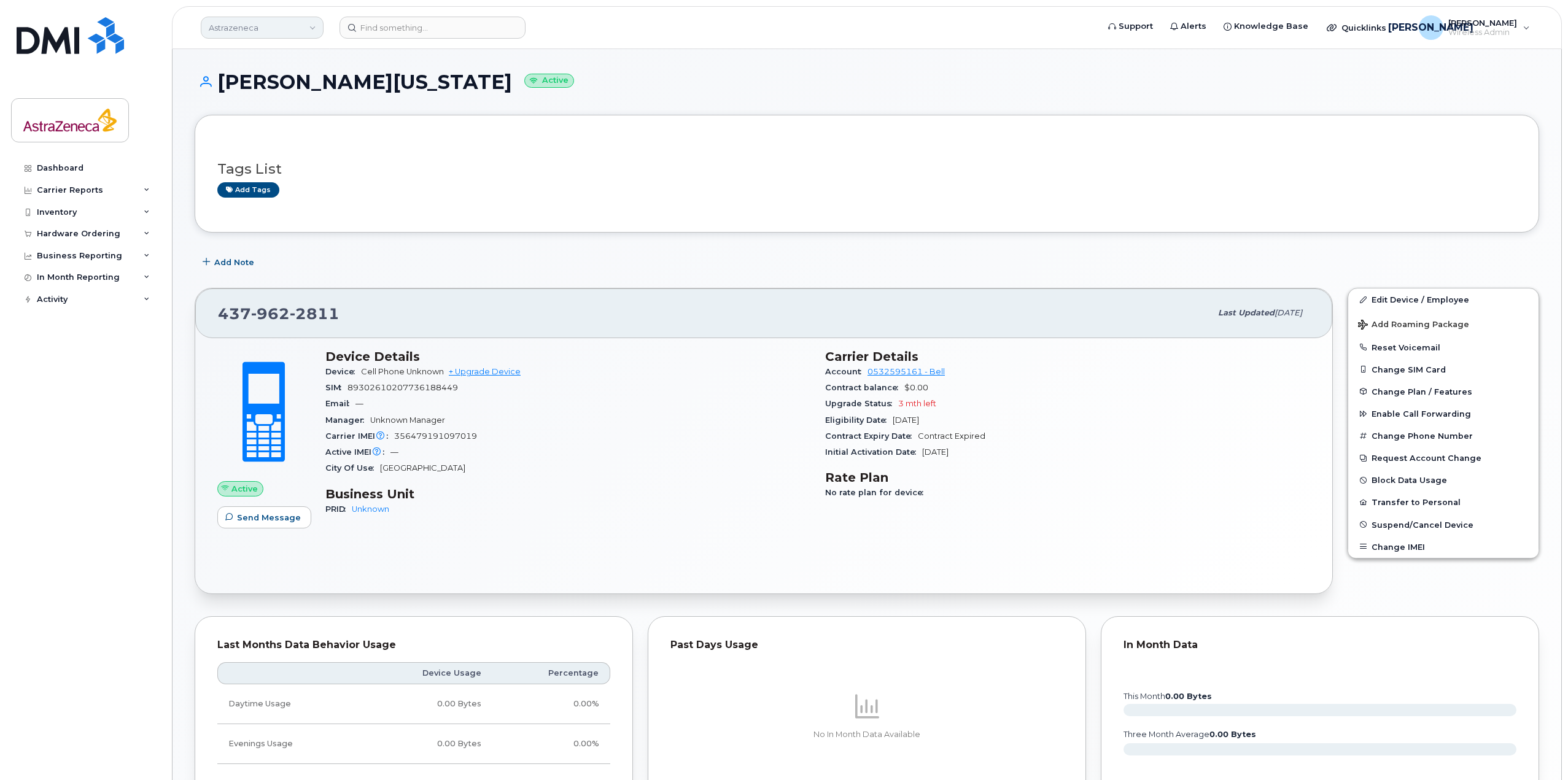
click at [281, 32] on link "Astrazeneca" at bounding box center [262, 27] width 123 height 22
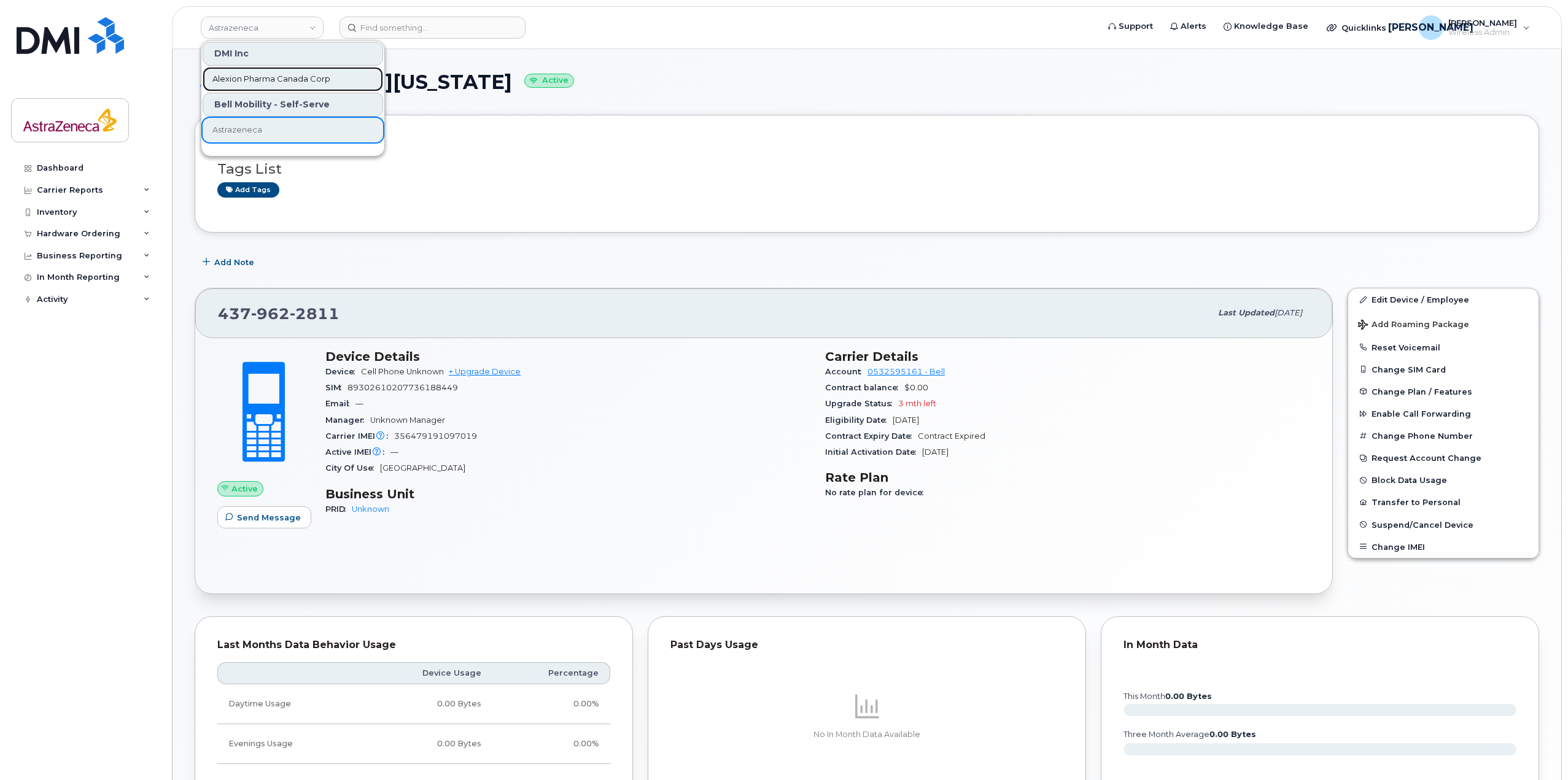
click at [251, 86] on link "Alexion Pharma Canada Corp" at bounding box center [293, 79] width 181 height 25
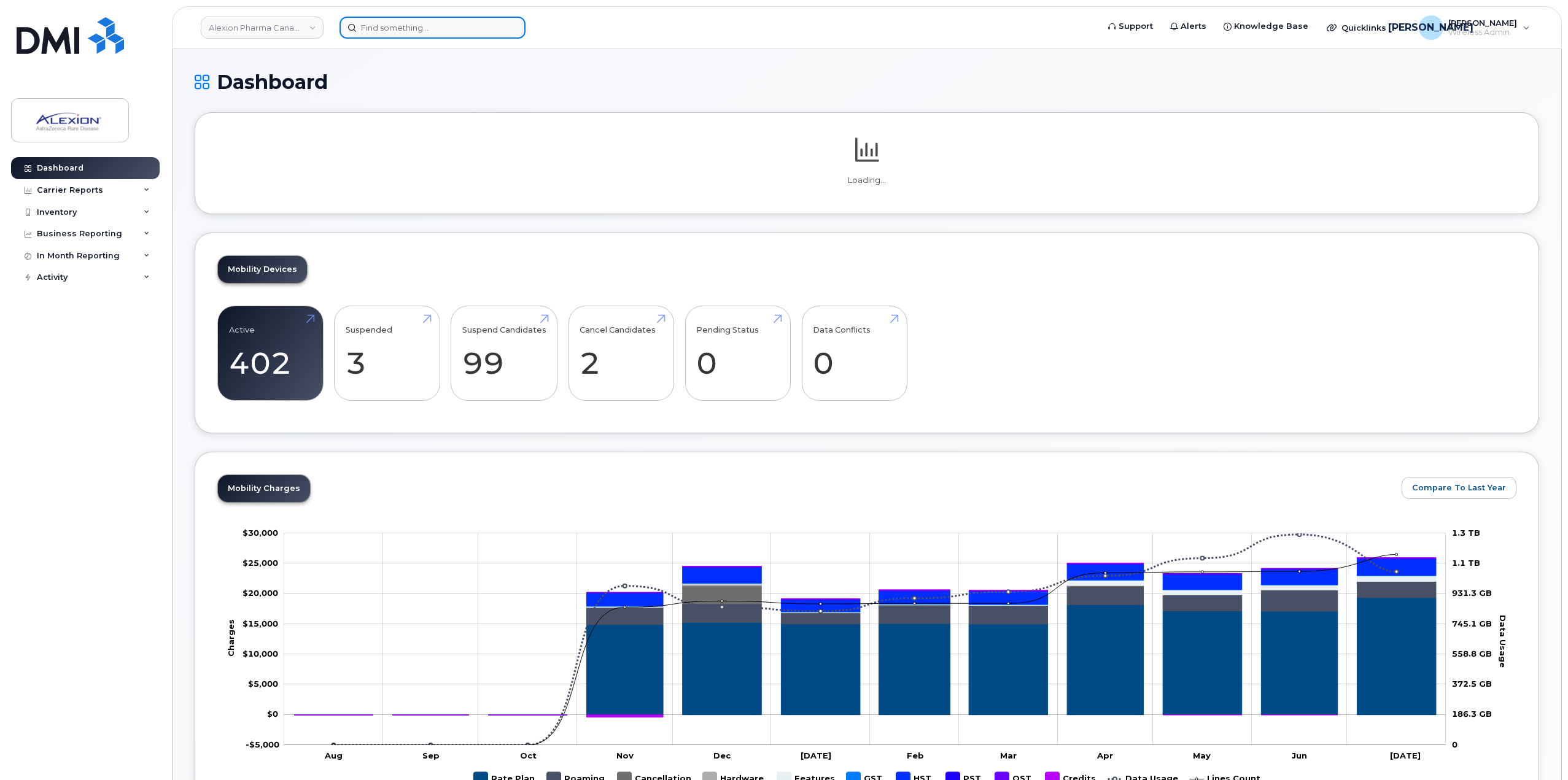
click at [397, 27] on input at bounding box center [432, 27] width 186 height 22
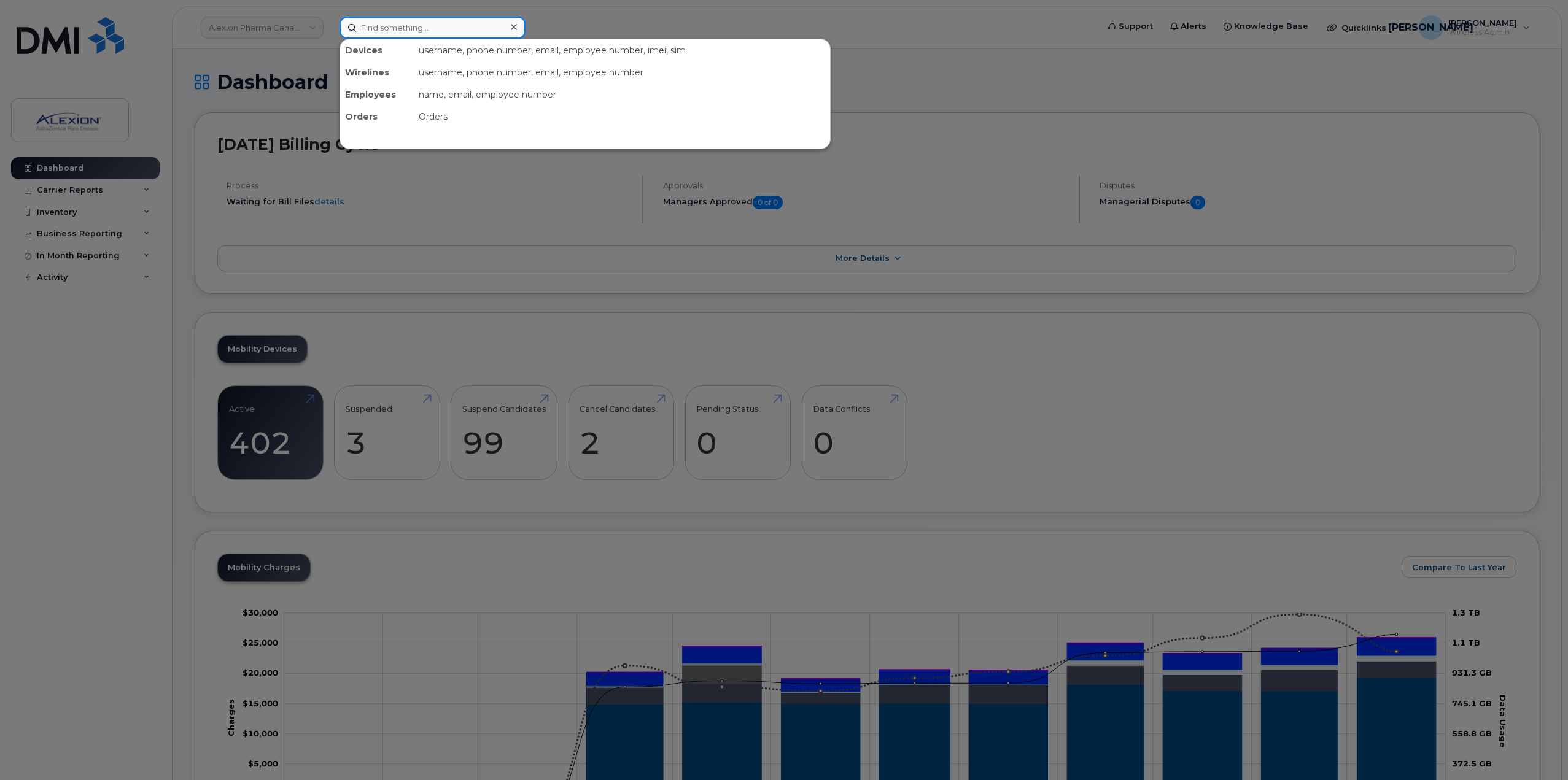
click at [393, 24] on input at bounding box center [432, 27] width 186 height 22
paste input "437-432-7008"
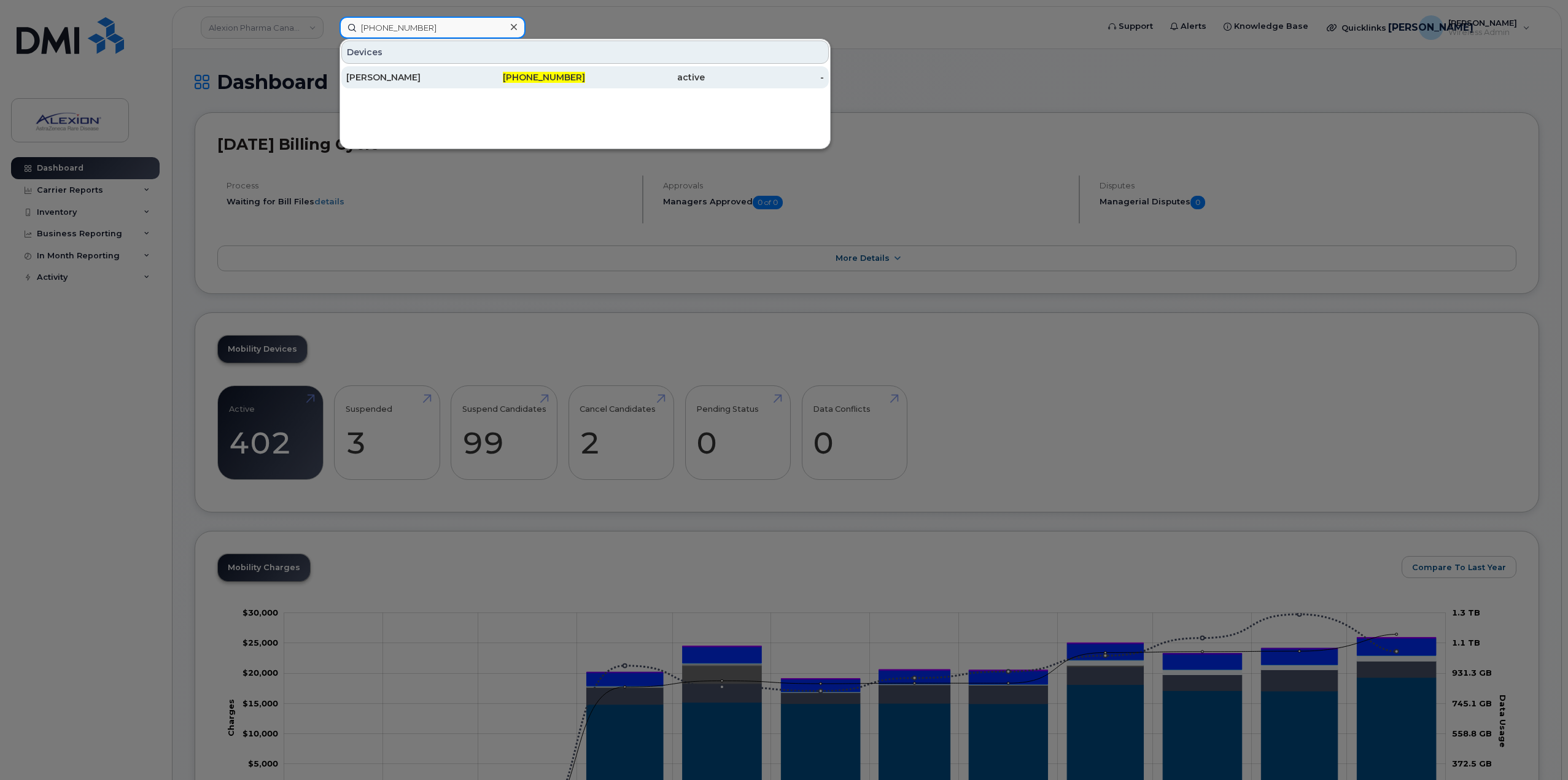
type input "437-432-7008"
click at [414, 79] on div "[PERSON_NAME]" at bounding box center [406, 78] width 120 height 12
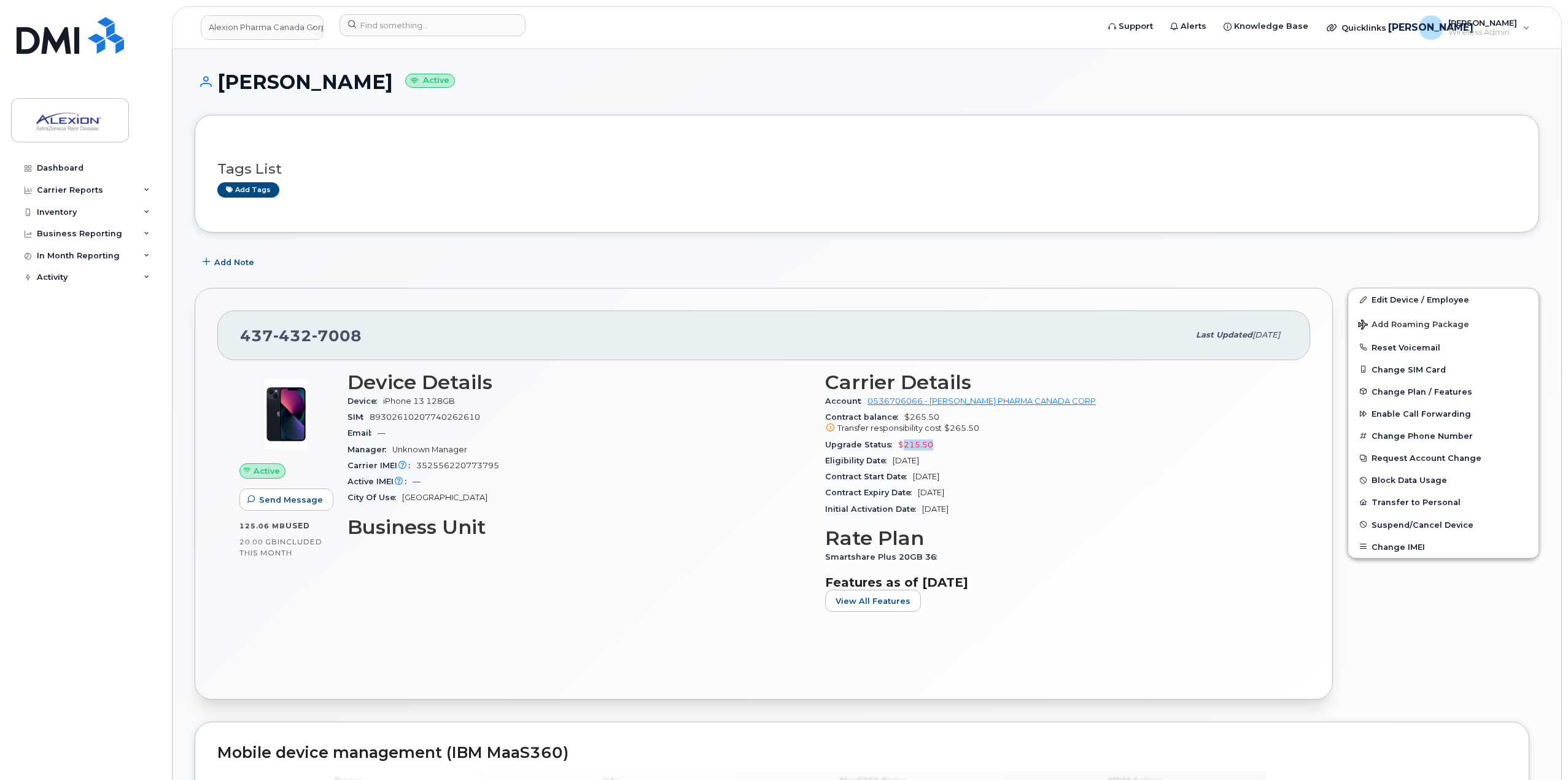
drag, startPoint x: 964, startPoint y: 447, endPoint x: 904, endPoint y: 439, distance: 60.5
click at [904, 439] on div "Upgrade Status $215.50" at bounding box center [1056, 445] width 463 height 16
click at [935, 476] on span "May 30, 2023" at bounding box center [927, 476] width 26 height 9
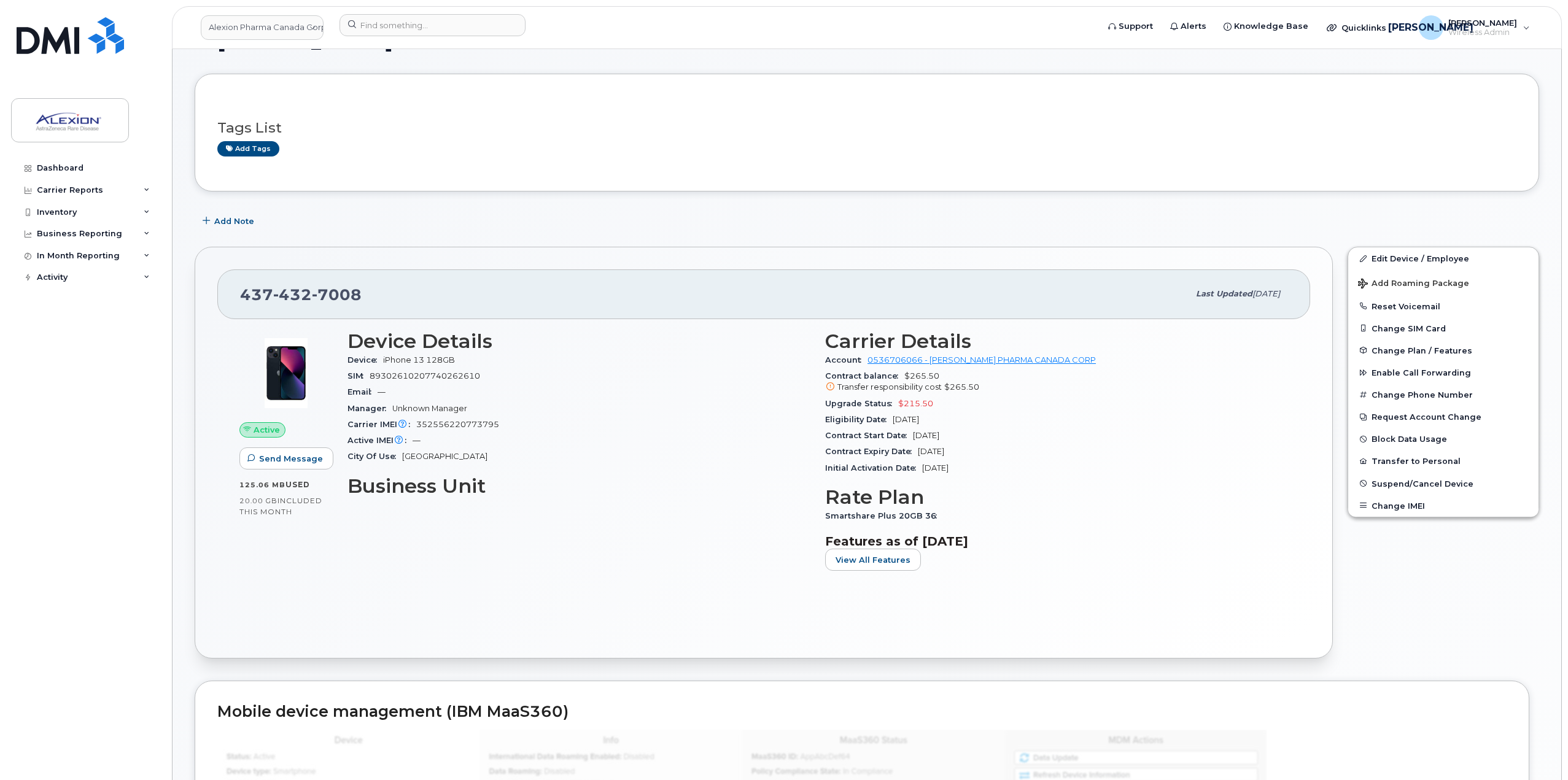
scroll to position [62, 0]
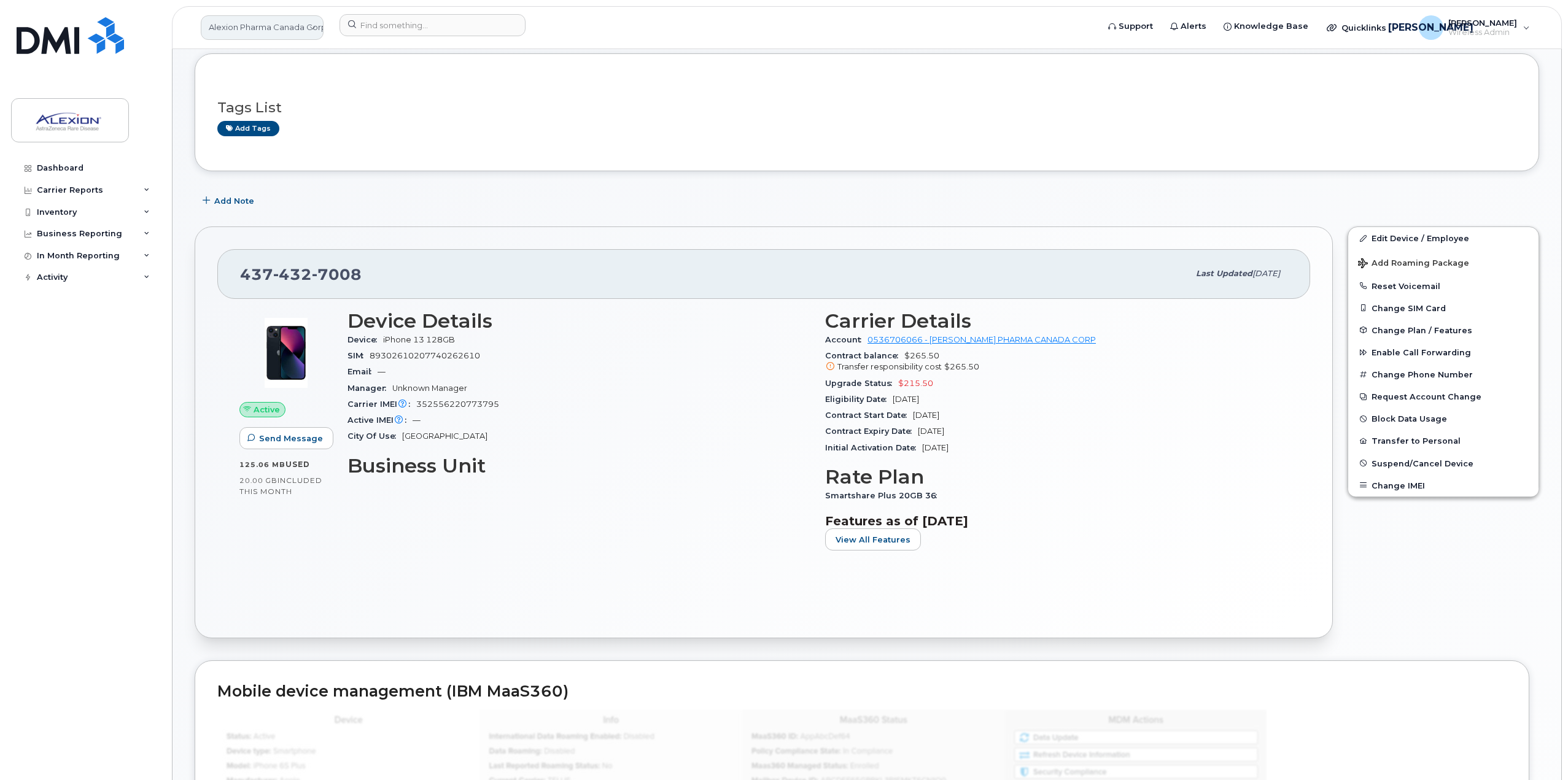
click at [304, 21] on link "Alexion Pharma Canada Corp" at bounding box center [262, 27] width 123 height 25
click at [238, 27] on link "Alexion Pharma Canada Corp" at bounding box center [262, 27] width 123 height 25
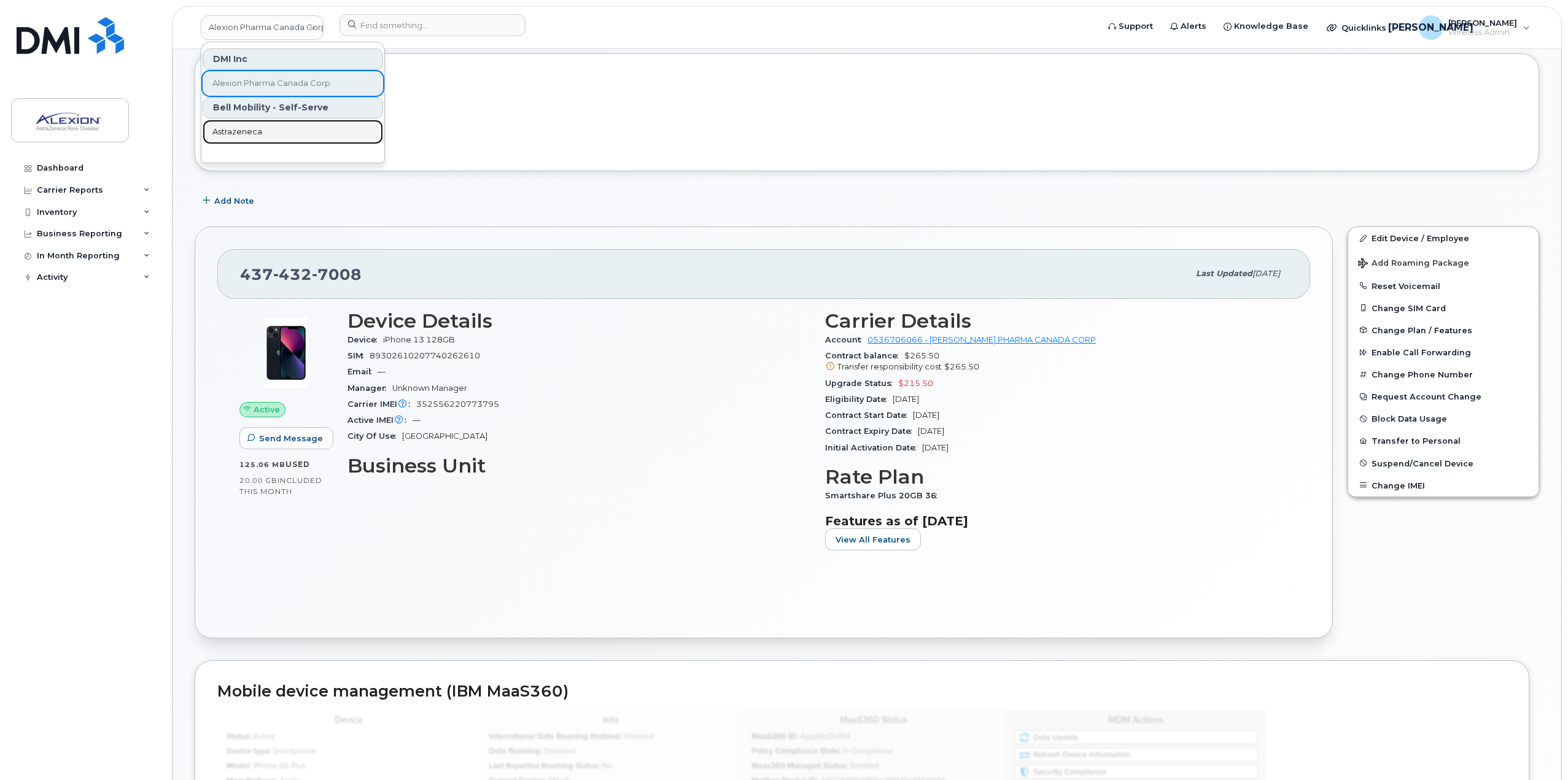
drag, startPoint x: 259, startPoint y: 139, endPoint x: 331, endPoint y: 104, distance: 80.1
click at [259, 139] on link "Astrazeneca" at bounding box center [293, 132] width 181 height 25
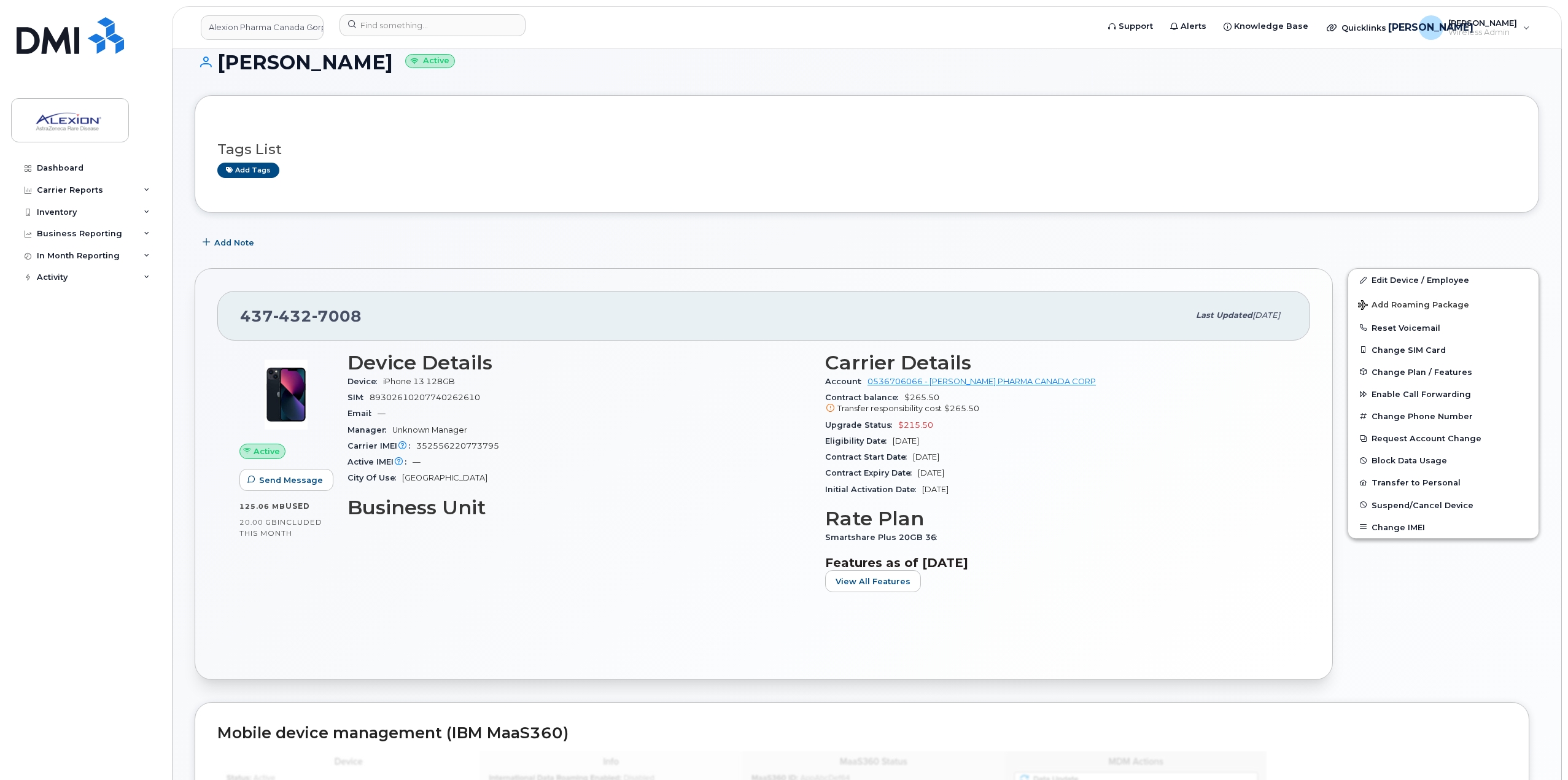
scroll to position [0, 0]
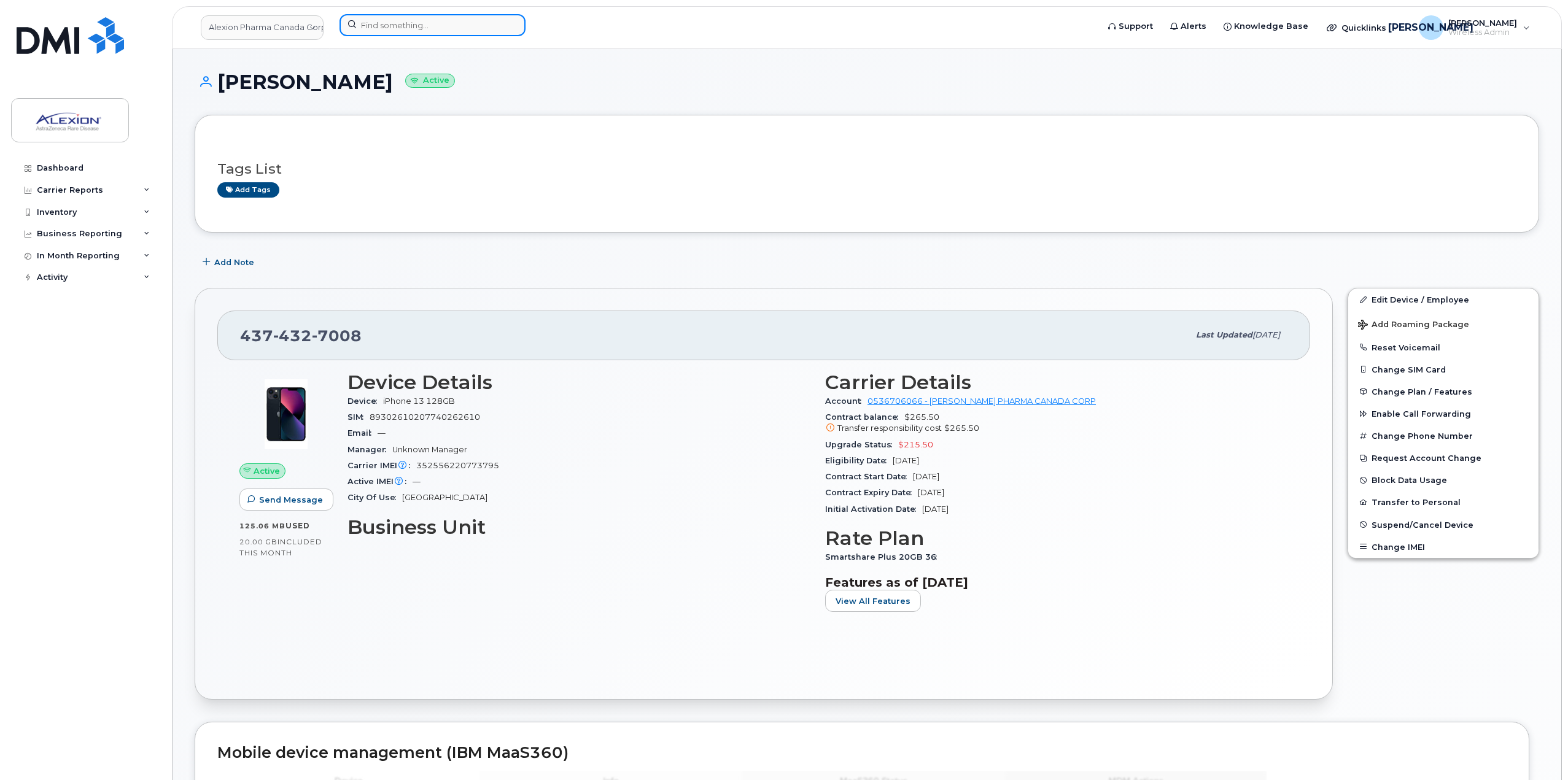
click at [491, 17] on input at bounding box center [432, 25] width 186 height 22
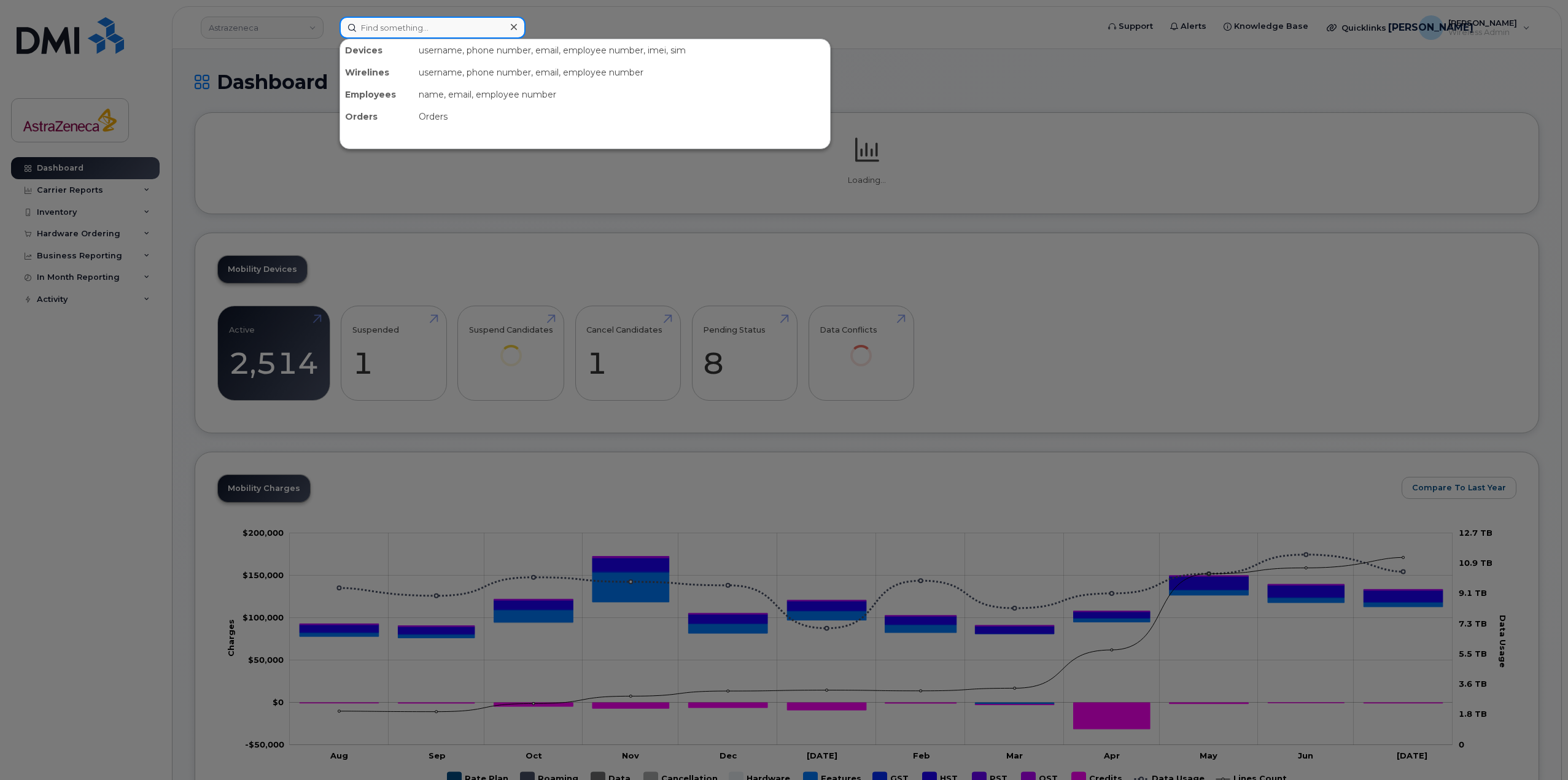
click at [407, 22] on input at bounding box center [432, 27] width 186 height 22
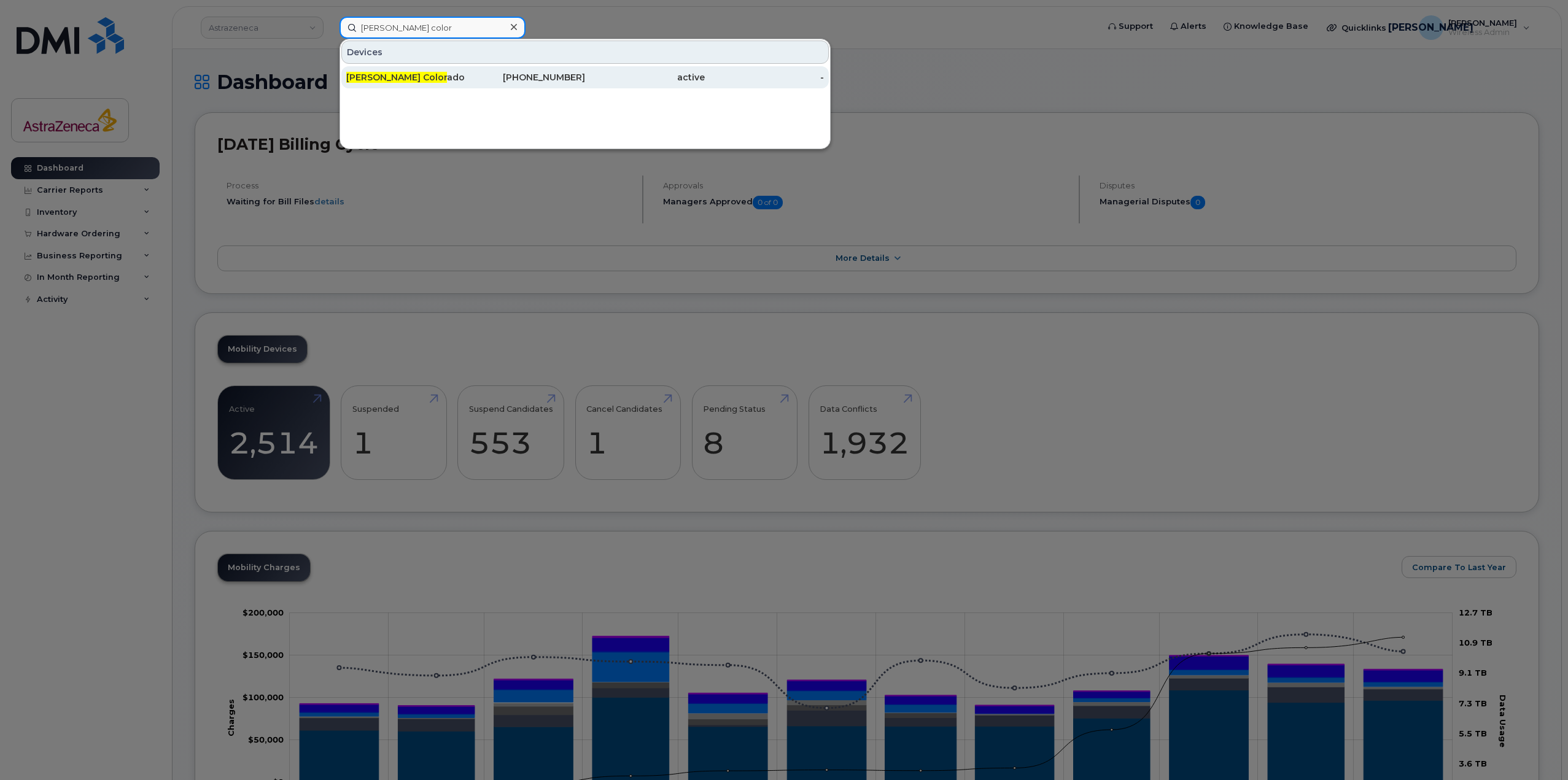
type input "[PERSON_NAME] color"
click at [424, 79] on div "[PERSON_NAME] Color ado" at bounding box center [406, 78] width 120 height 12
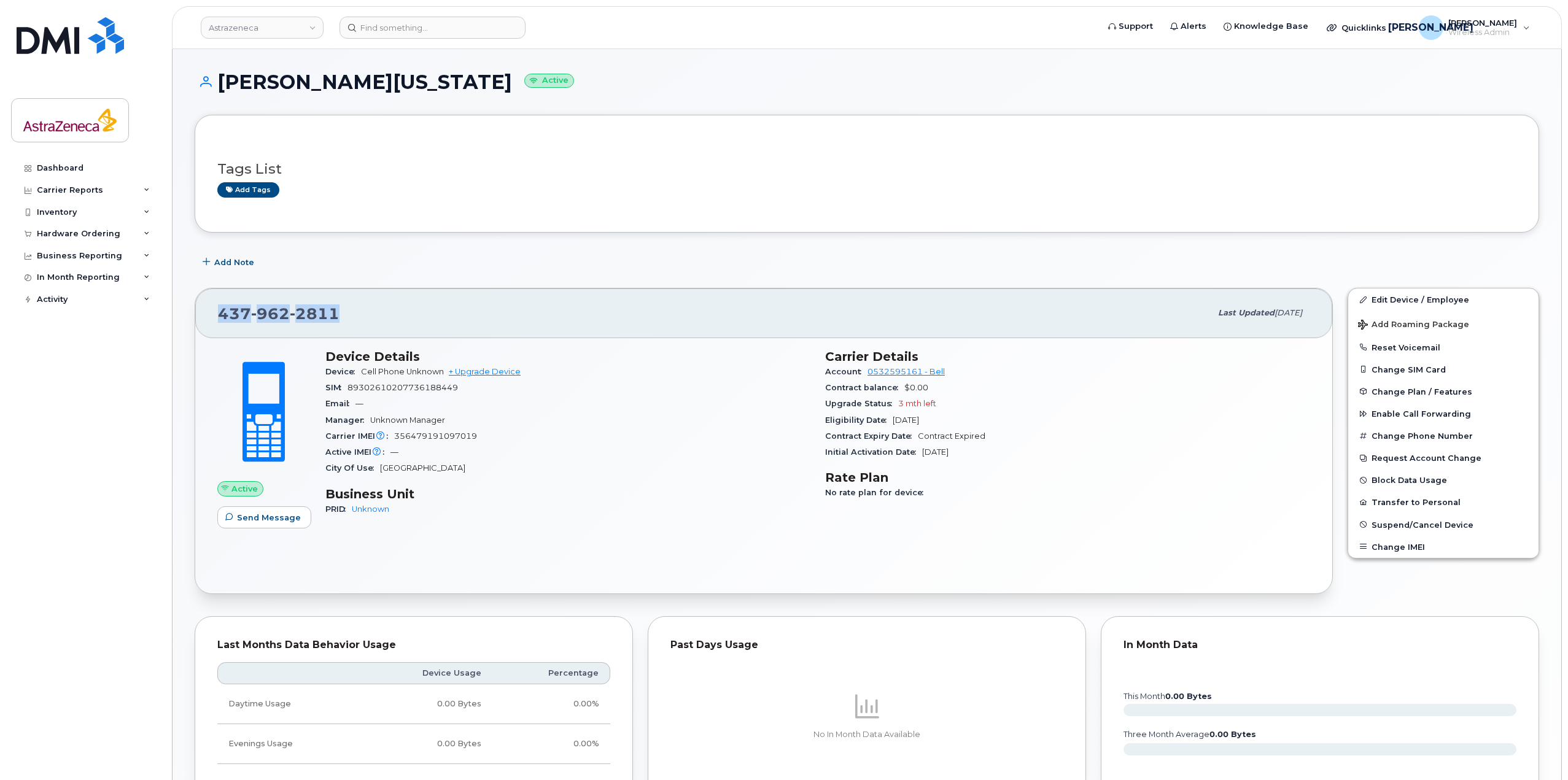
drag, startPoint x: 259, startPoint y: 315, endPoint x: 211, endPoint y: 315, distance: 48.0
click at [211, 315] on div "437 962 2811 Last updated Aug 15, 2025" at bounding box center [763, 313] width 1137 height 49
copy span "437 962 2811"
click at [416, 17] on input at bounding box center [432, 27] width 186 height 22
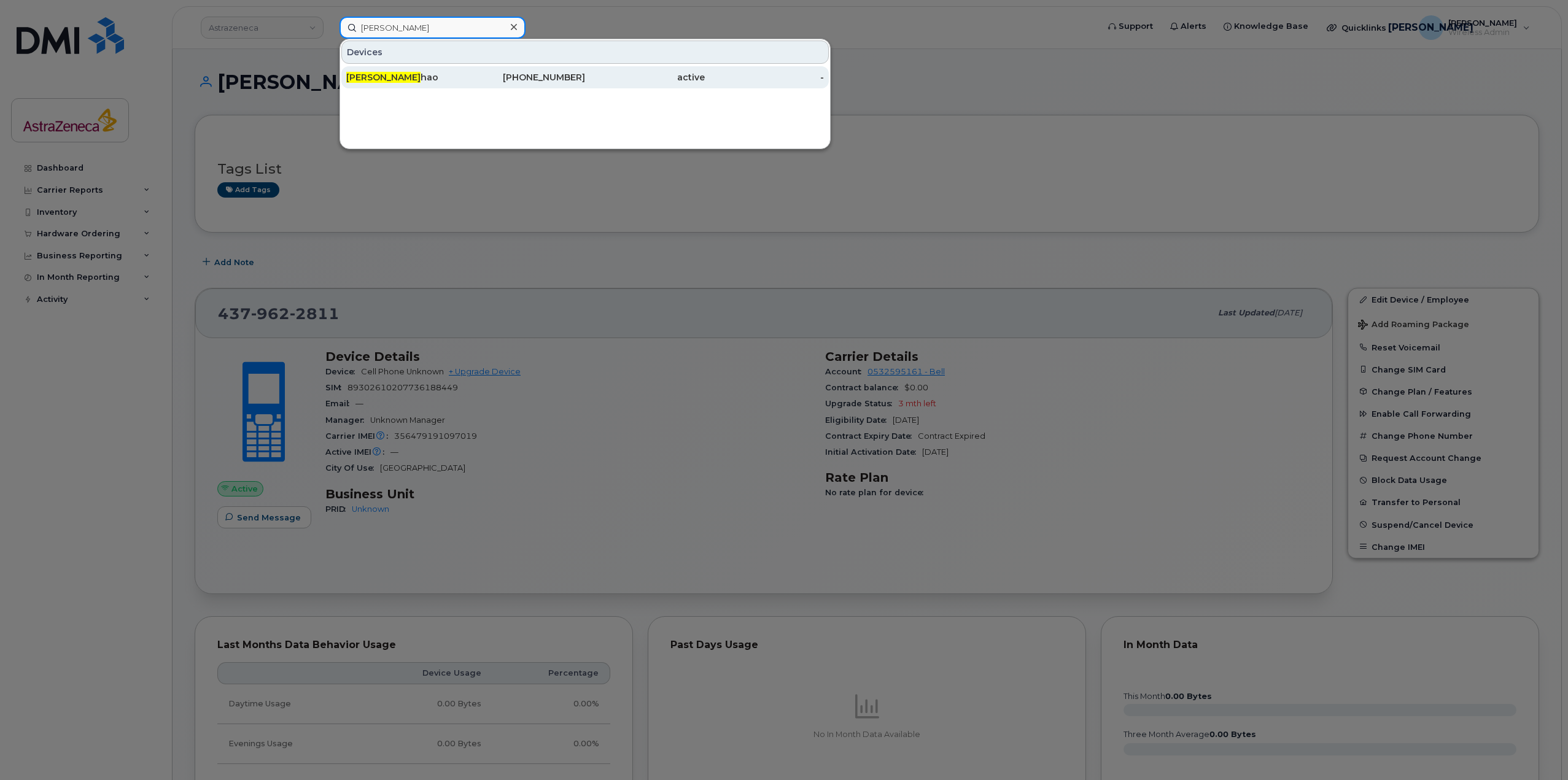
type input "Dawn Z"
click at [417, 80] on div "Dawn Z hao" at bounding box center [406, 78] width 120 height 12
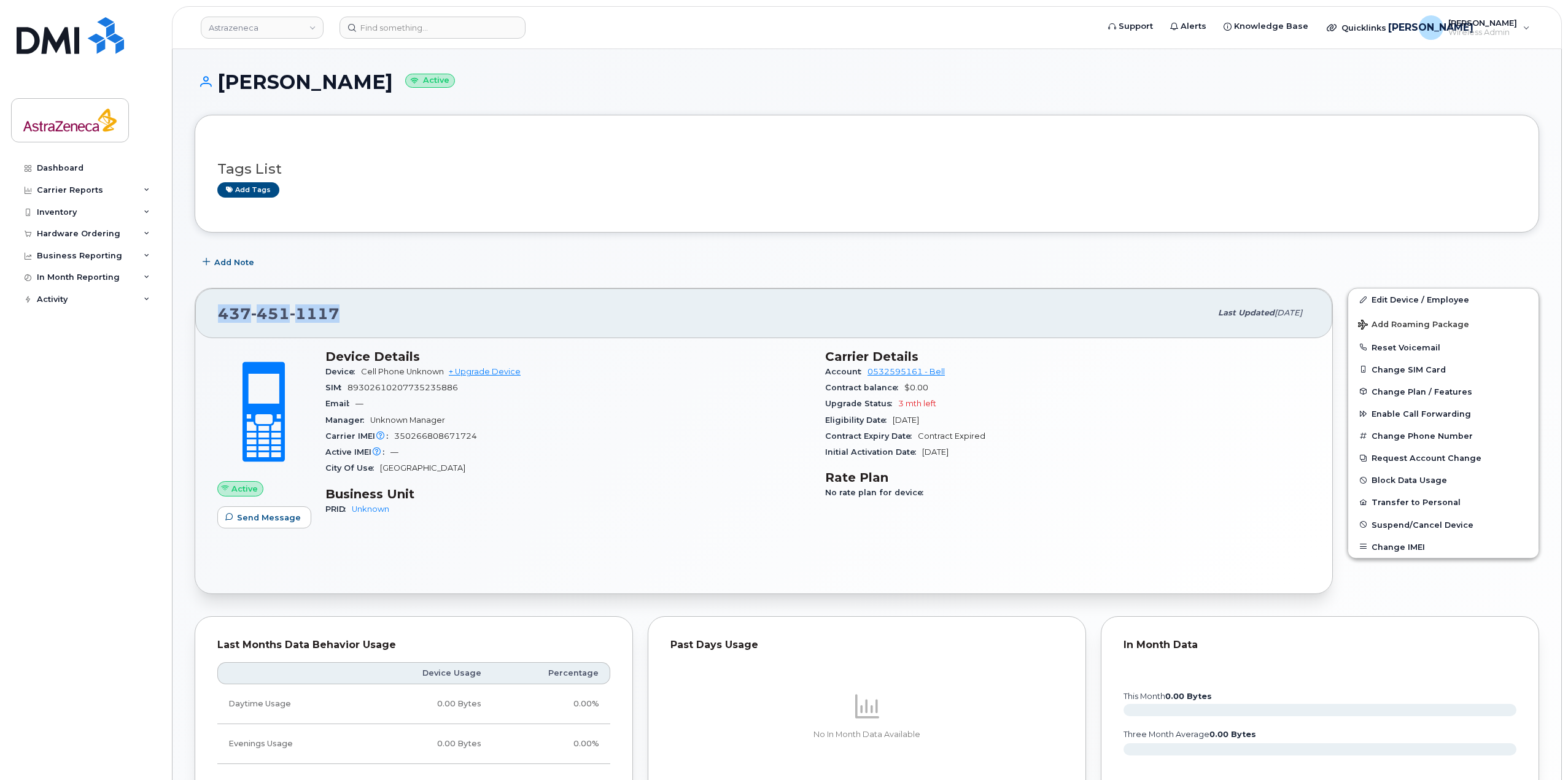
drag, startPoint x: 352, startPoint y: 304, endPoint x: 216, endPoint y: 300, distance: 136.1
click at [216, 300] on div "437 451 1117 Last updated Aug 15, 2025" at bounding box center [763, 313] width 1137 height 49
copy span "437 451 1117"
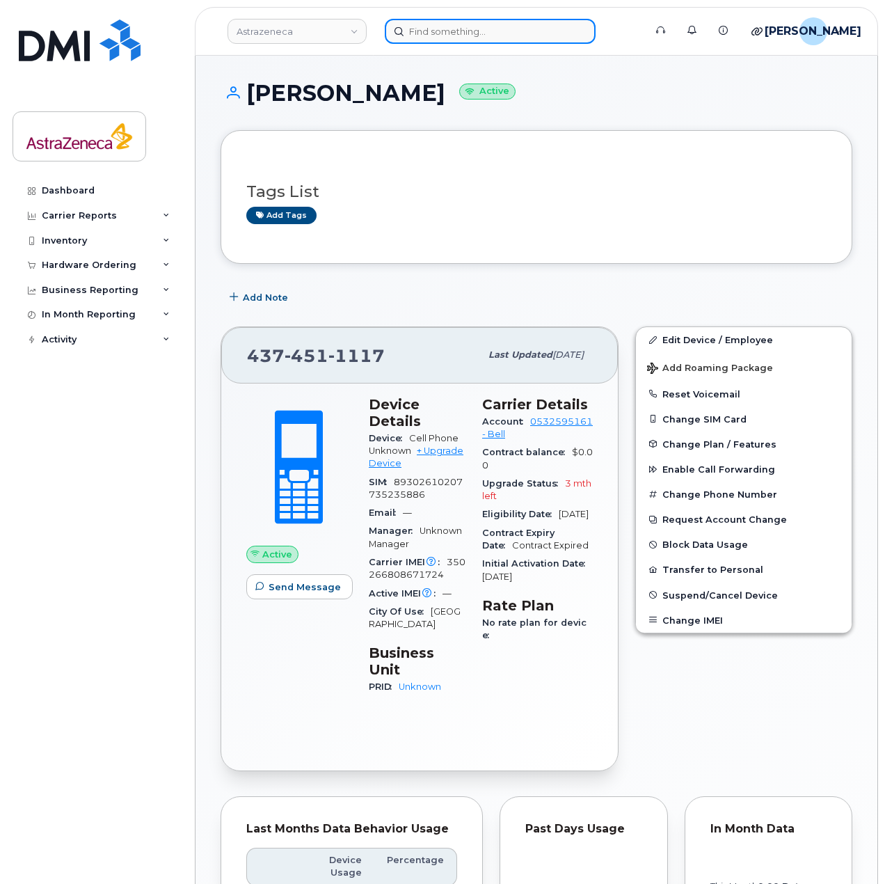
click at [444, 26] on input at bounding box center [490, 31] width 211 height 25
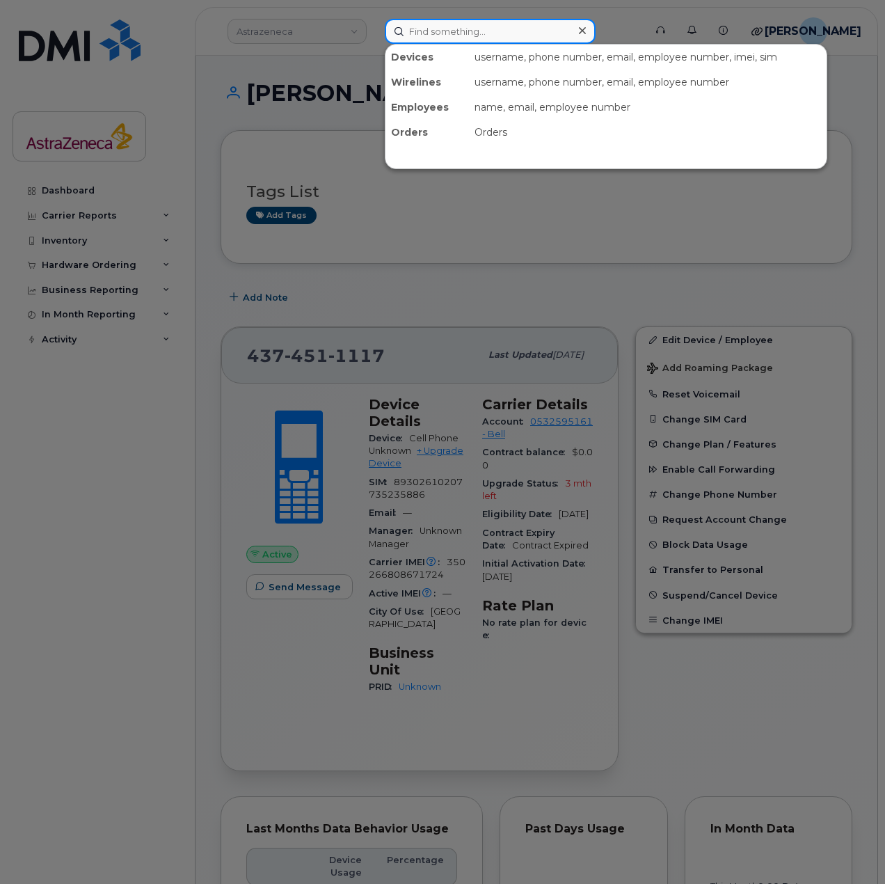
click at [428, 27] on input at bounding box center [490, 31] width 211 height 25
drag, startPoint x: 261, startPoint y: 54, endPoint x: 370, endPoint y: 45, distance: 109.0
click at [262, 54] on div at bounding box center [442, 442] width 885 height 884
click at [416, 23] on input at bounding box center [490, 31] width 211 height 25
paste input "Ajomale"
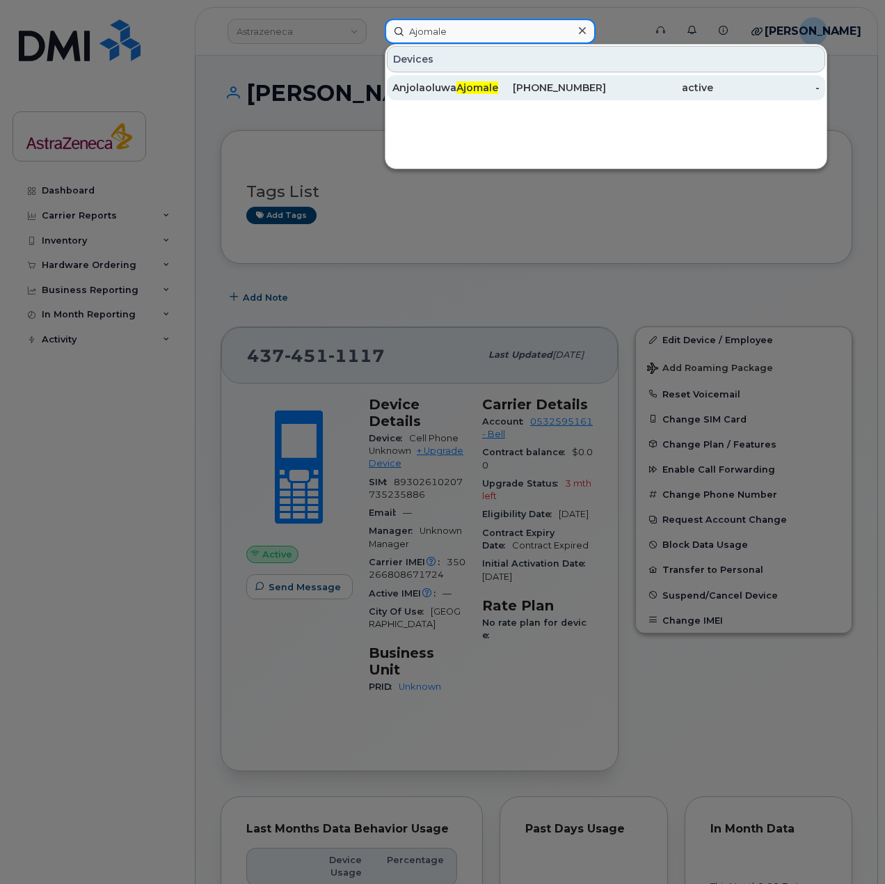
type input "Ajomale"
click at [452, 90] on div "Anjolaoluwa Ajomale" at bounding box center [445, 88] width 107 height 14
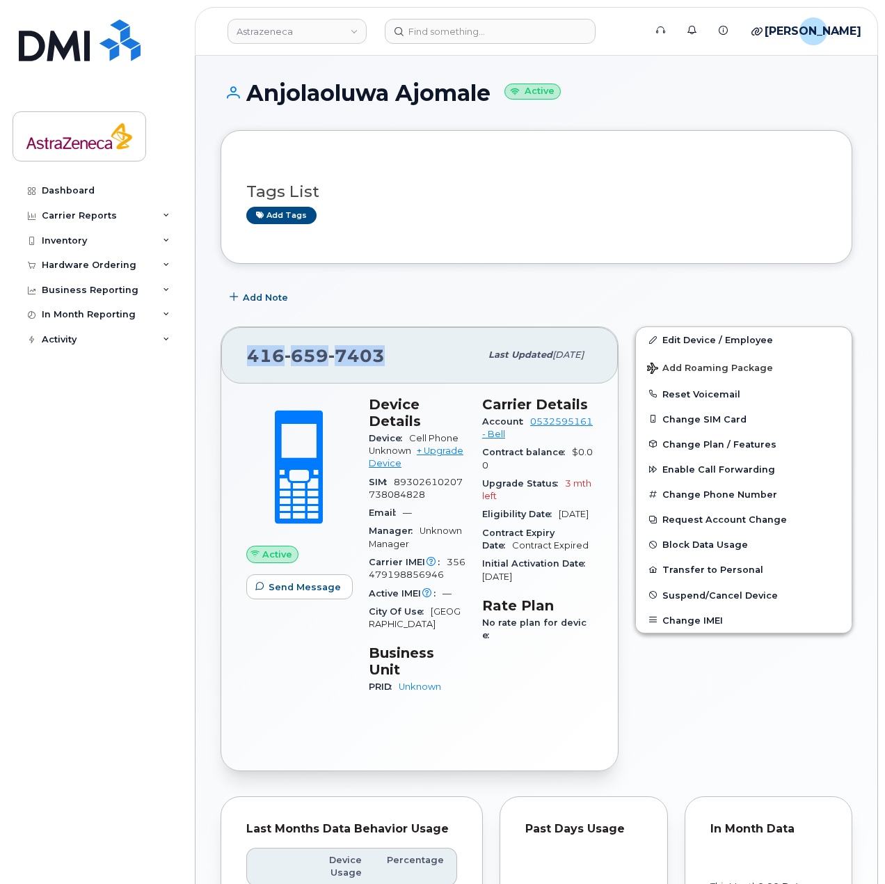
drag, startPoint x: 379, startPoint y: 355, endPoint x: 234, endPoint y: 351, distance: 144.8
click at [234, 351] on div "416 659 7403 Last updated Aug 15, 2025" at bounding box center [419, 355] width 397 height 56
copy span "416 659 7403"
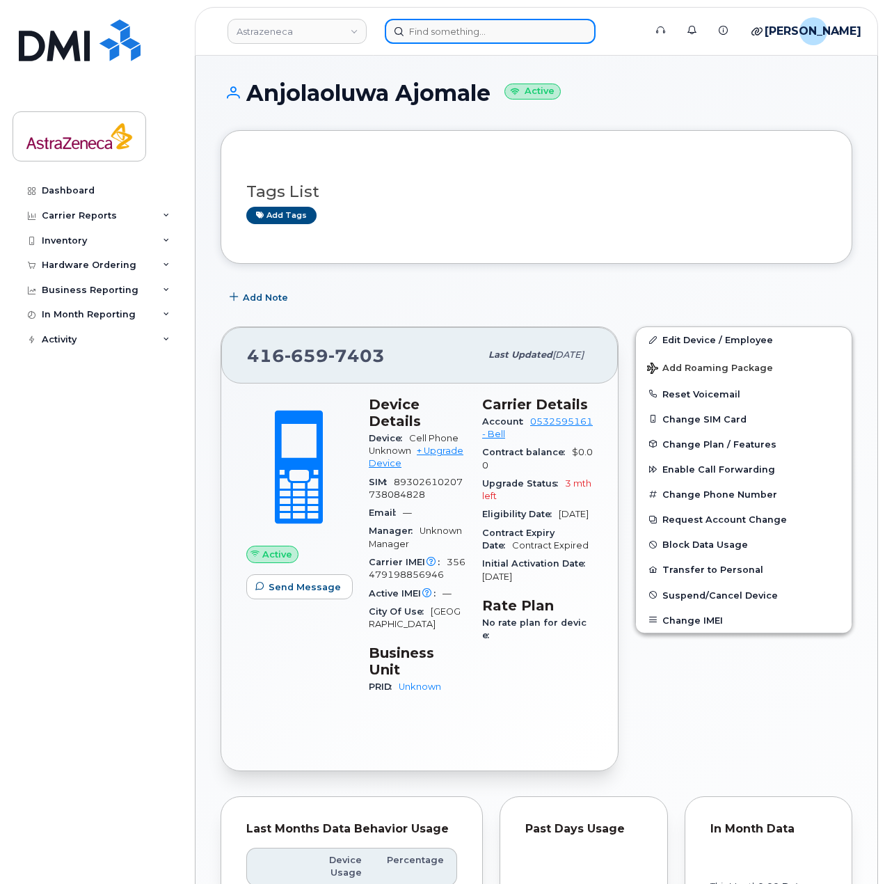
click at [438, 38] on input at bounding box center [490, 31] width 211 height 25
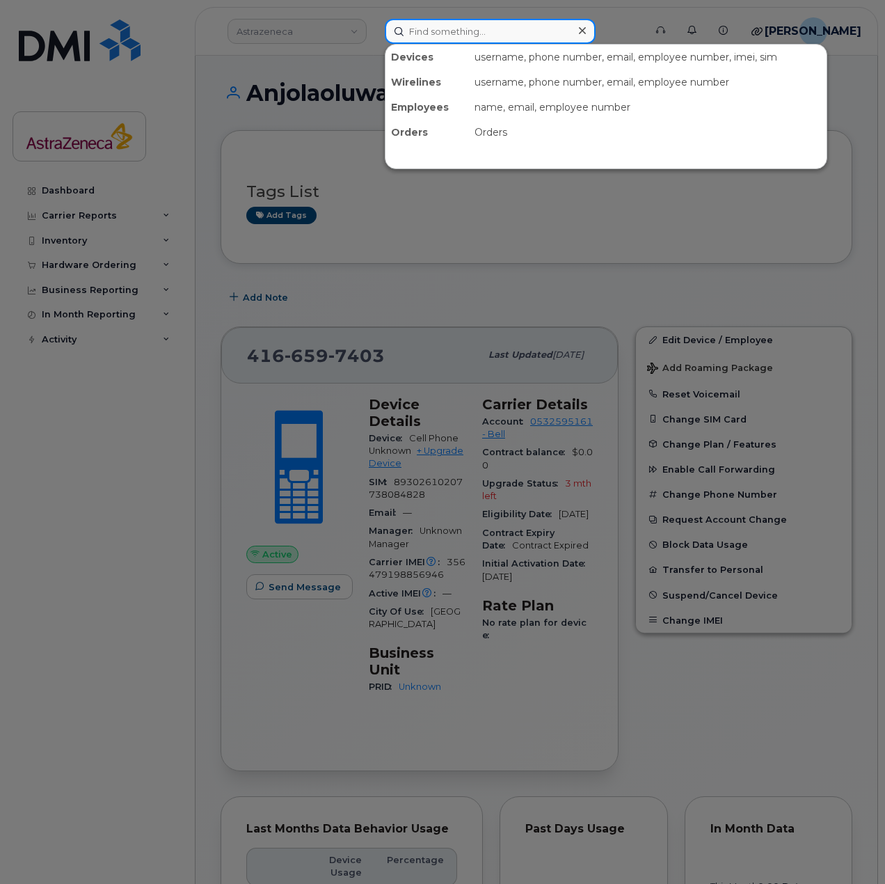
paste input "Mouni Guettouche"
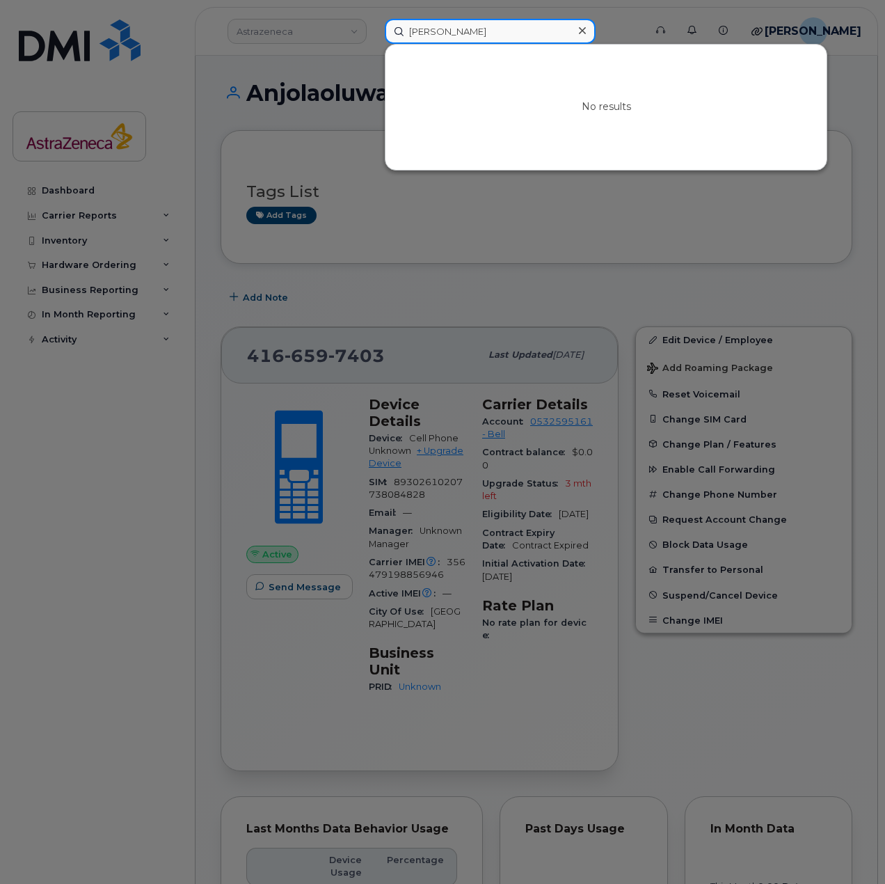
click at [456, 28] on input "Mouni Guettouche" at bounding box center [490, 31] width 211 height 25
type input "Mouni"
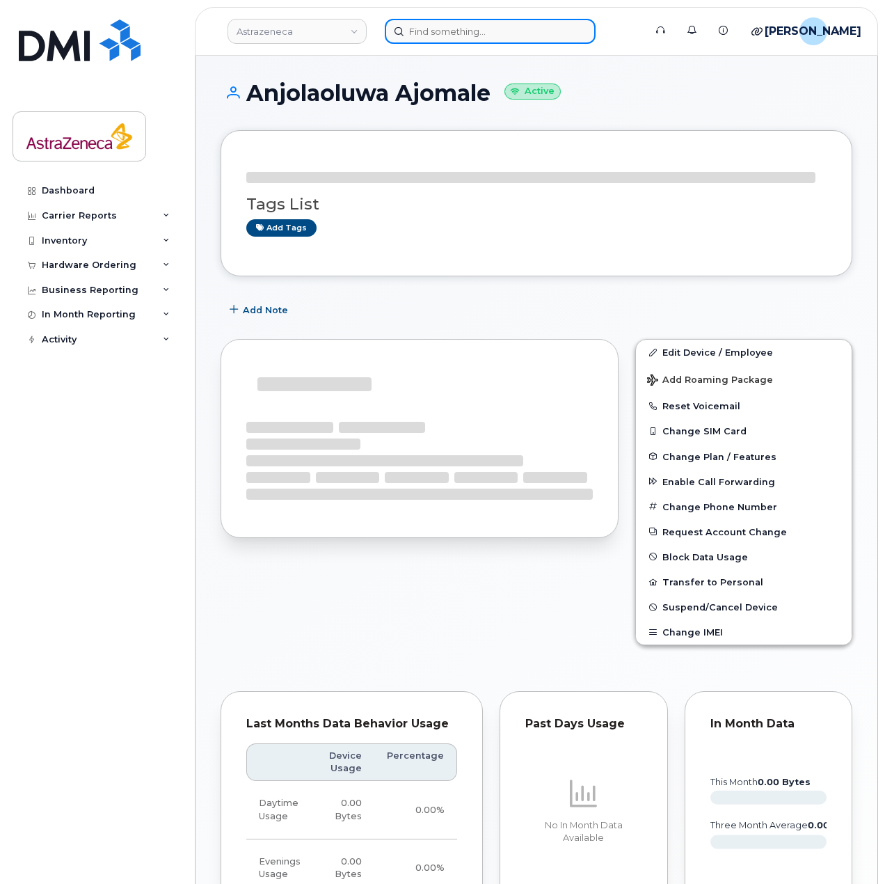
click at [422, 20] on input at bounding box center [490, 31] width 211 height 25
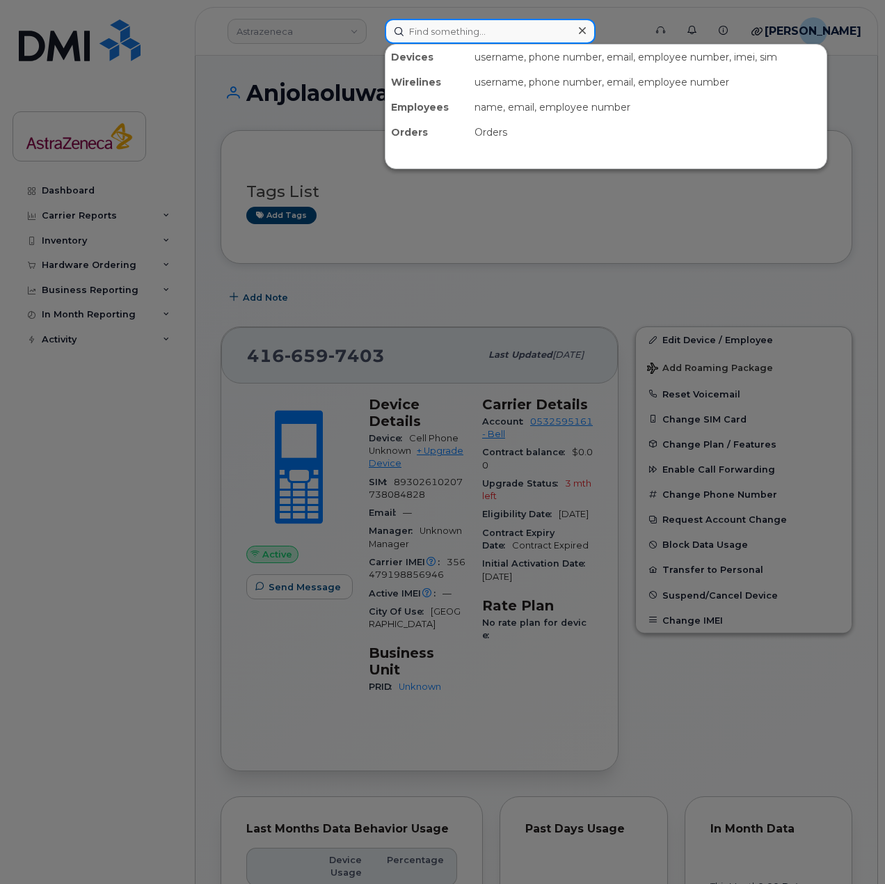
paste input "[PERSON_NAME]"
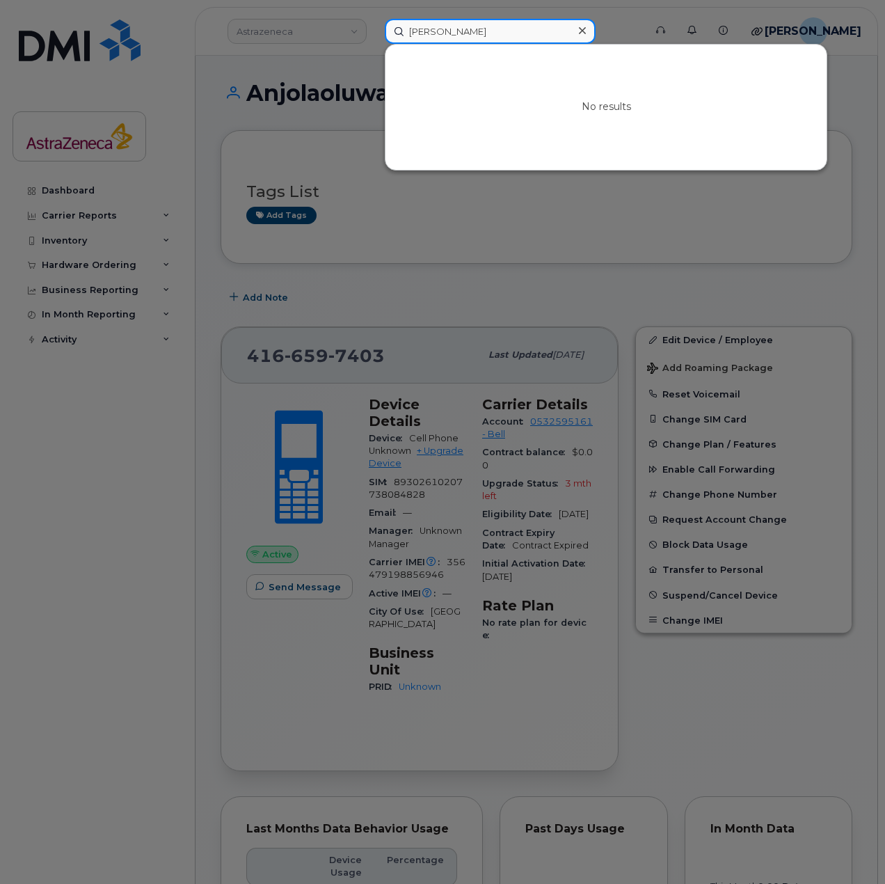
type input "[PERSON_NAME]"
click at [315, 17] on div at bounding box center [442, 442] width 885 height 884
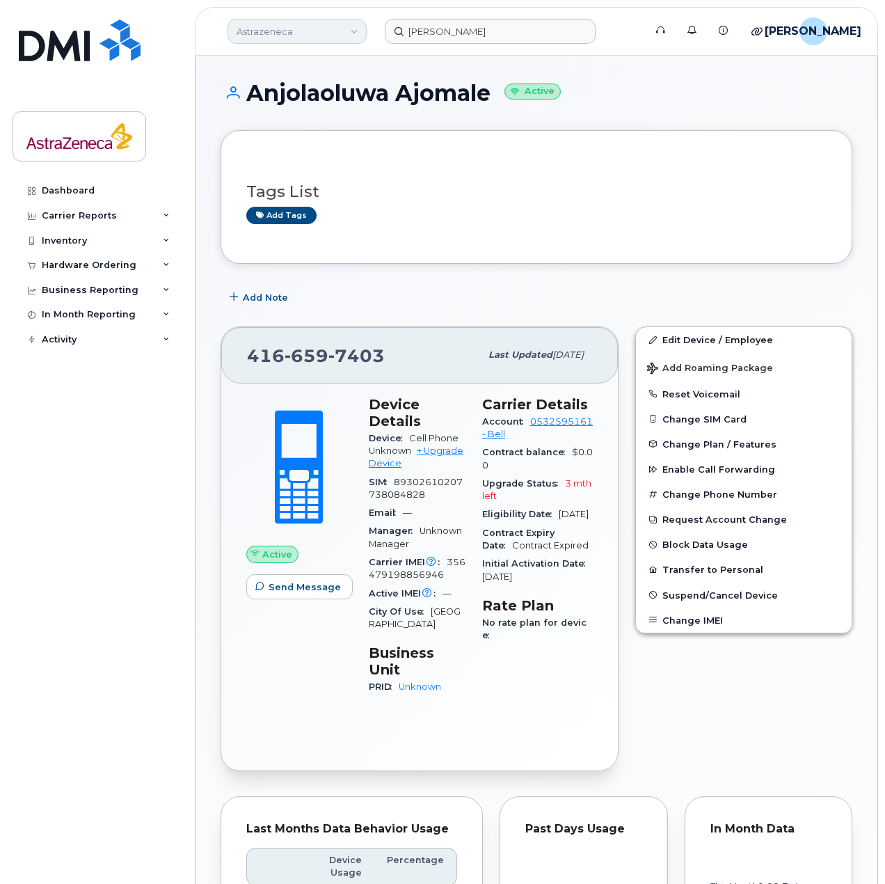
click at [319, 30] on link "Astrazeneca" at bounding box center [297, 31] width 139 height 25
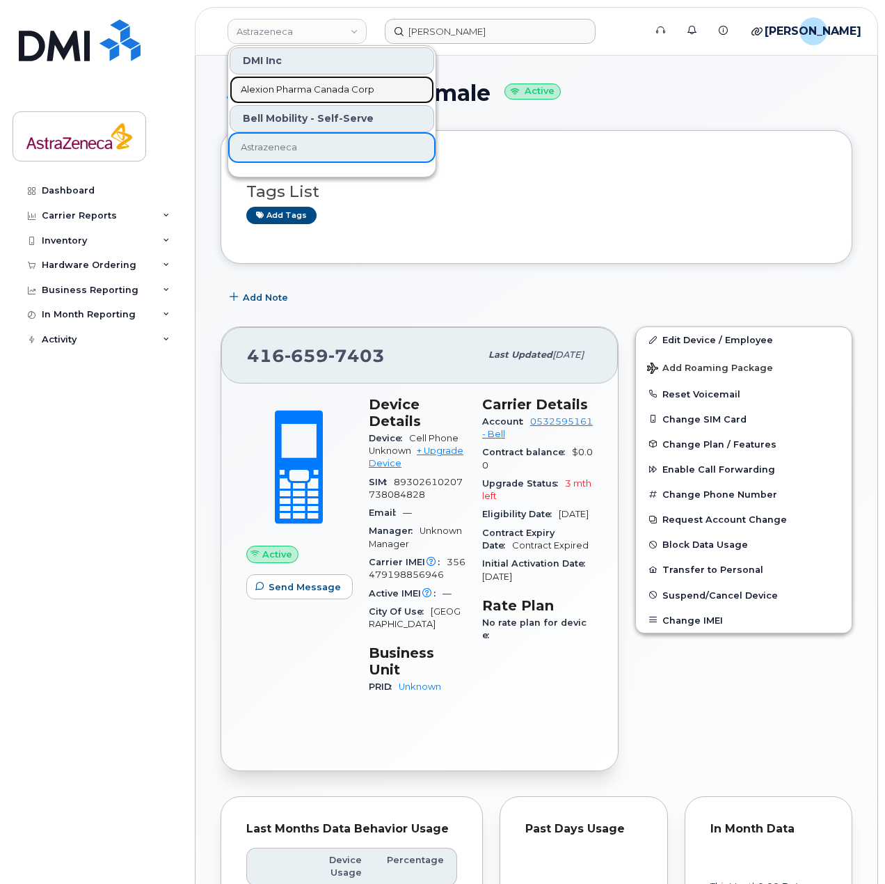
drag, startPoint x: 285, startPoint y: 93, endPoint x: 478, endPoint y: 66, distance: 194.7
click at [285, 93] on span "Alexion Pharma Canada Corp" at bounding box center [308, 90] width 134 height 14
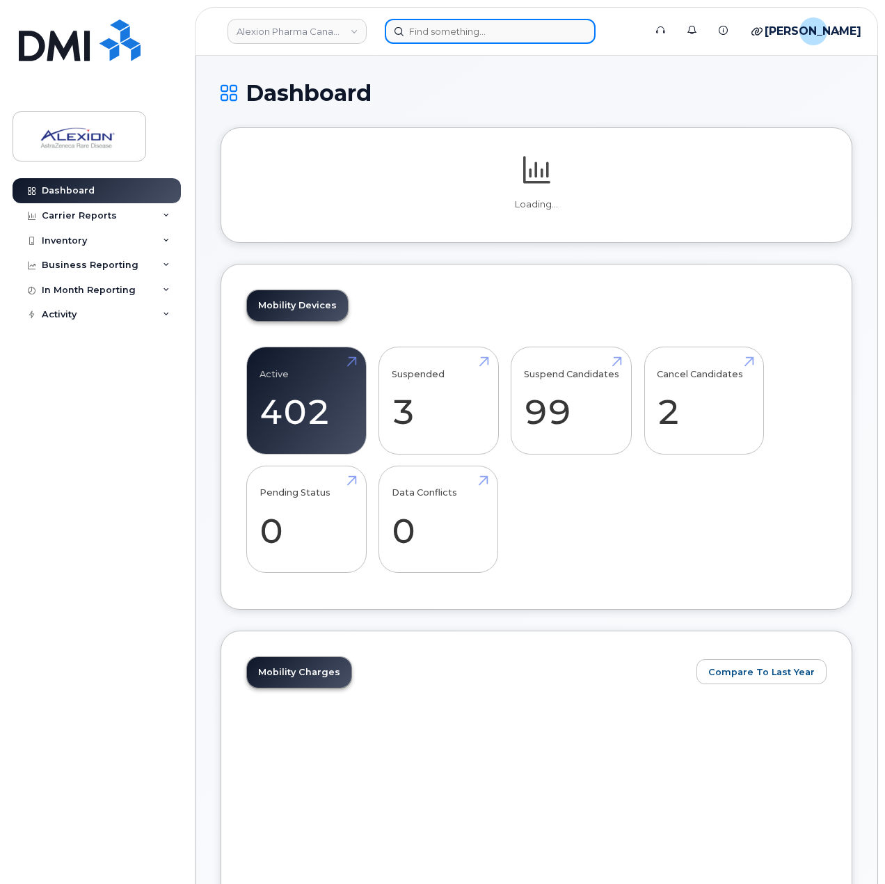
click at [503, 37] on input at bounding box center [490, 31] width 211 height 25
paste input "Mouni"
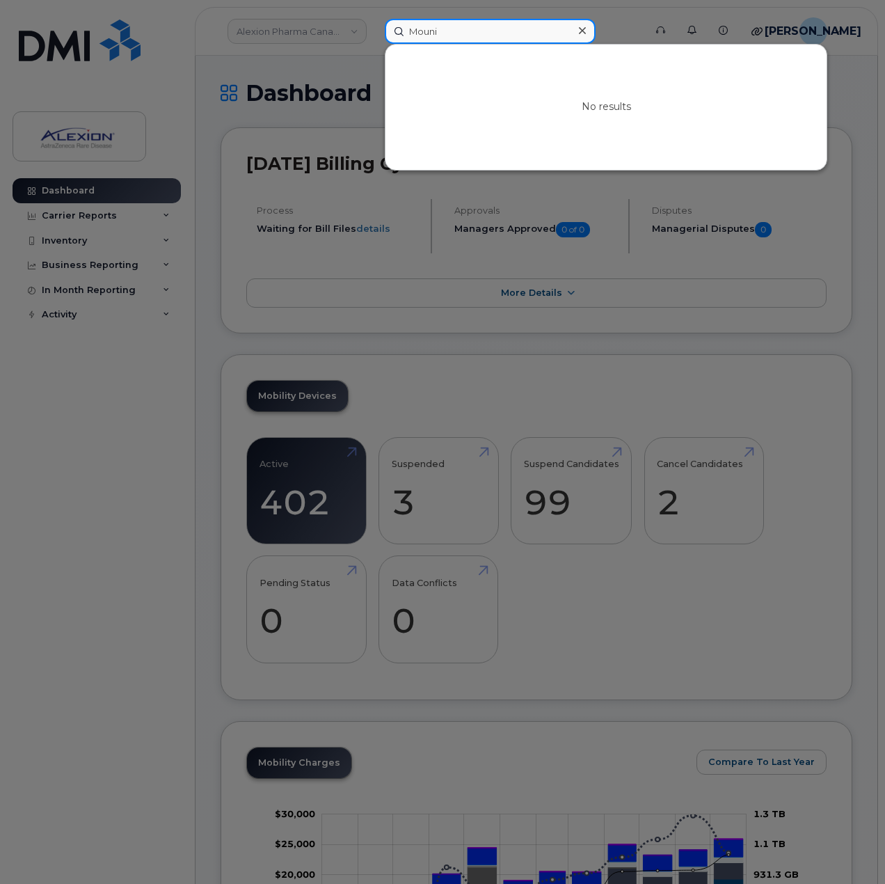
type input "Mouni"
drag, startPoint x: 461, startPoint y: 35, endPoint x: 369, endPoint y: 29, distance: 92.1
click at [374, 29] on div "Mouni No results" at bounding box center [510, 31] width 273 height 25
click at [470, 49] on div "Enter more symbols" at bounding box center [606, 107] width 441 height 125
click at [442, 26] on input at bounding box center [490, 31] width 211 height 25
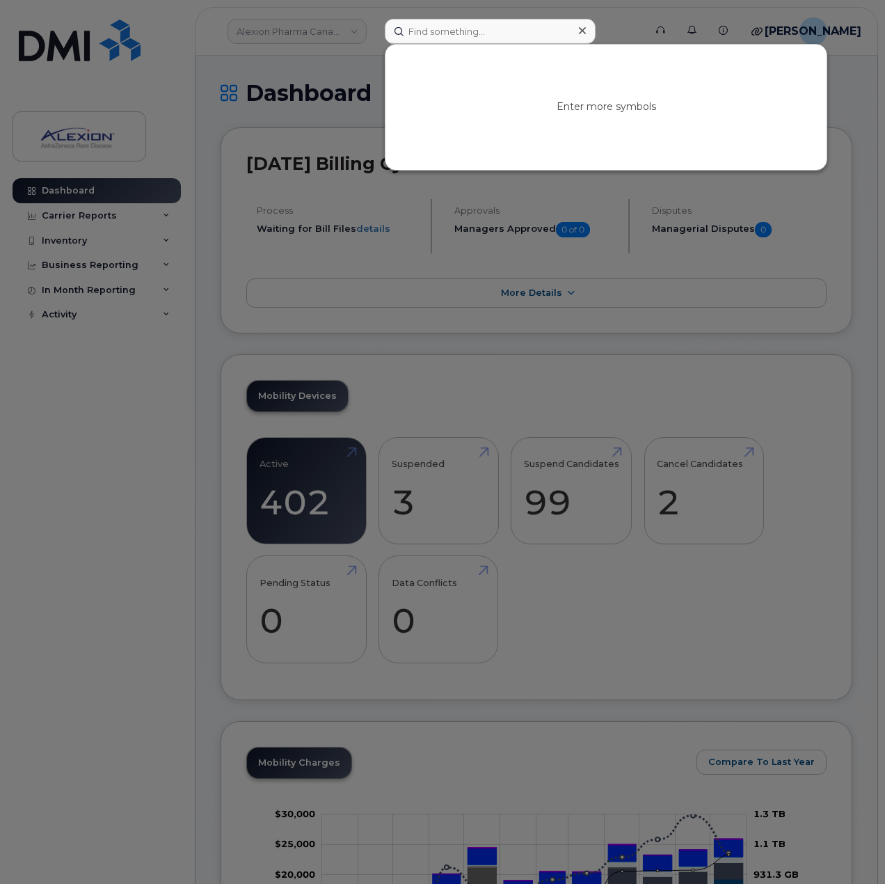
click at [141, 340] on div at bounding box center [442, 442] width 885 height 884
